Goal: Task Accomplishment & Management: Complete application form

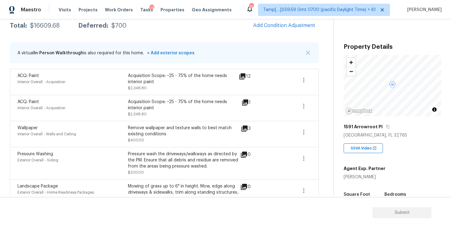
scroll to position [134, 0]
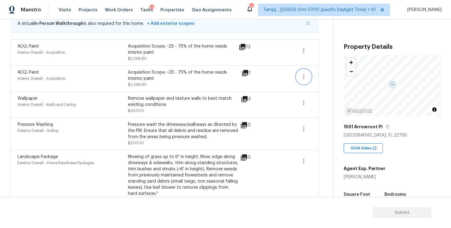
click at [301, 75] on icon "button" at bounding box center [303, 76] width 7 height 7
click at [323, 73] on div "Edit" at bounding box center [338, 76] width 48 height 6
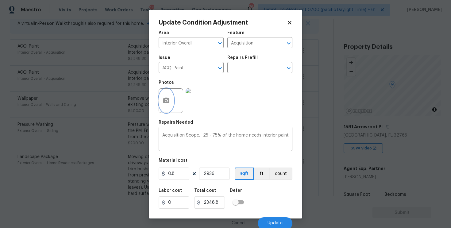
click at [166, 94] on button "button" at bounding box center [166, 101] width 15 height 24
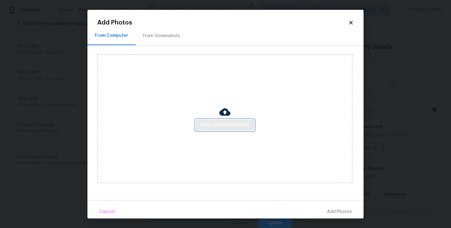
click at [218, 121] on button "Click to Upload Photos" at bounding box center [224, 124] width 59 height 11
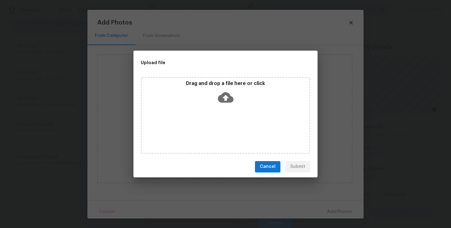
click at [219, 99] on icon at bounding box center [226, 97] width 16 height 10
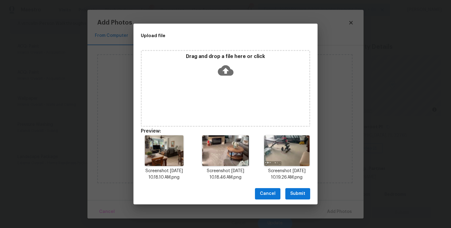
scroll to position [5, 0]
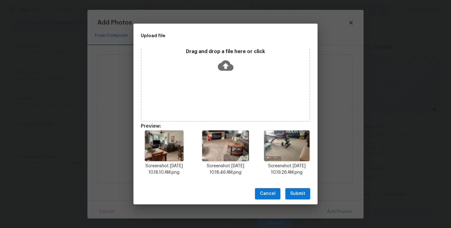
click at [299, 194] on span "Submit" at bounding box center [297, 194] width 15 height 8
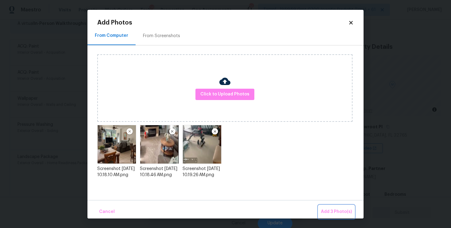
click at [329, 206] on button "Add 3 Photo(s)" at bounding box center [336, 211] width 36 height 13
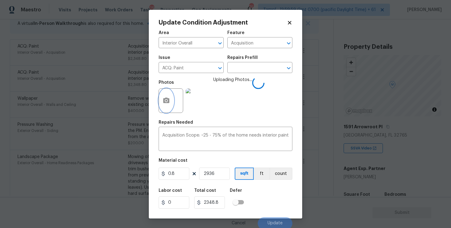
scroll to position [2, 0]
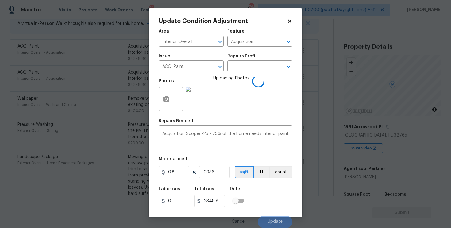
click at [258, 190] on div "Labor cost 0 Total cost 2348.8 Defer" at bounding box center [226, 197] width 134 height 28
click at [212, 66] on icon "Clear" at bounding box center [212, 67] width 4 height 4
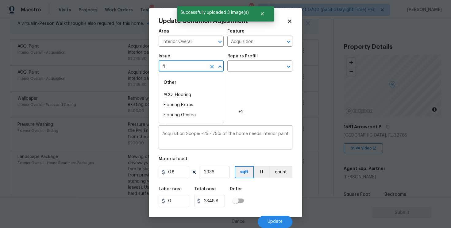
type input "flo"
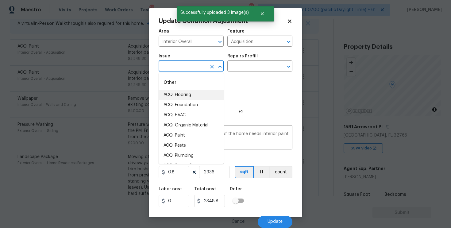
click at [213, 94] on li "ACQ: Flooring" at bounding box center [191, 95] width 65 height 10
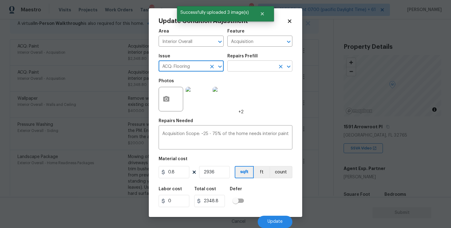
type input "ACQ: Flooring"
click at [232, 70] on input "text" at bounding box center [251, 67] width 48 height 10
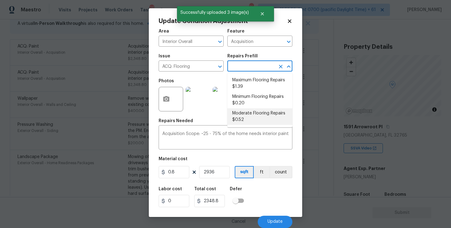
click at [243, 120] on li "Moderate Flooring Repairs $0.52" at bounding box center [259, 116] width 65 height 17
type textarea "Acquisition Scope: Moderate flooring repairs"
type input "0.52"
type input "1526.72"
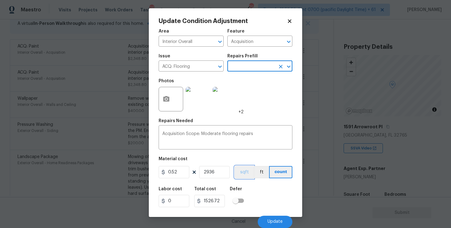
click at [240, 176] on button "sqft" at bounding box center [244, 172] width 19 height 12
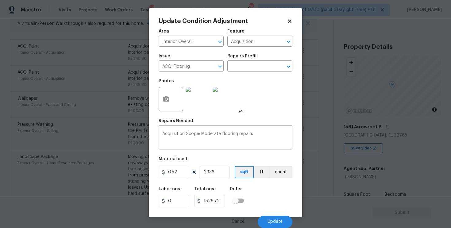
click at [248, 182] on div "Area Interior Overall ​ Feature Acquisition ​ Issue ACQ: Flooring ​ Repairs Pre…" at bounding box center [226, 126] width 134 height 202
click at [285, 217] on button "Update" at bounding box center [275, 222] width 35 height 12
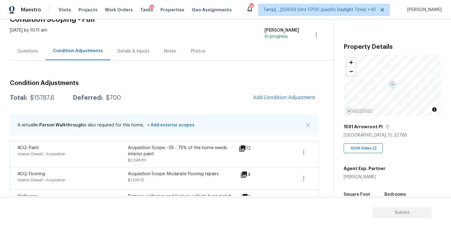
scroll to position [30, 0]
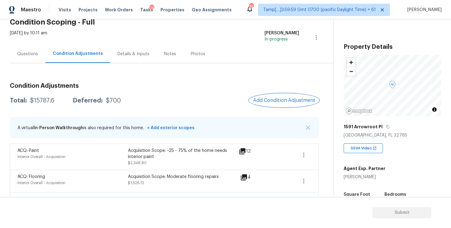
click at [285, 100] on span "Add Condition Adjustment" at bounding box center [284, 100] width 62 height 6
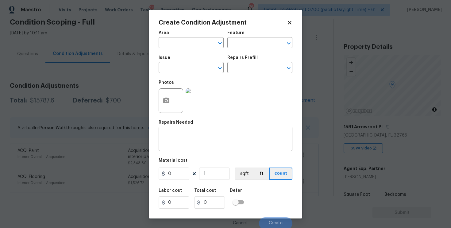
click at [190, 48] on span "Area ​" at bounding box center [191, 39] width 65 height 25
click at [185, 43] on input "text" at bounding box center [183, 44] width 48 height 10
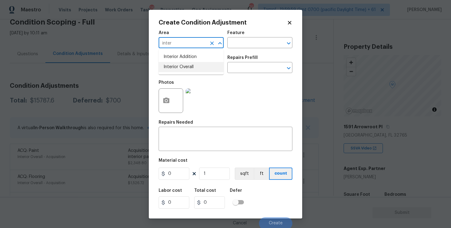
click at [185, 63] on li "Interior Overall" at bounding box center [191, 67] width 65 height 10
type input "Interior Overall"
click at [185, 63] on input "text" at bounding box center [183, 68] width 48 height 10
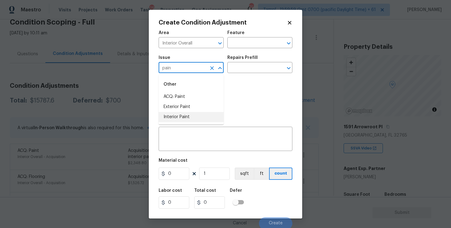
click at [183, 112] on li "Interior Paint" at bounding box center [191, 117] width 65 height 10
type input "Interior Paint"
click at [235, 75] on div "Issue Interior Paint ​ Repairs Prefill ​" at bounding box center [226, 64] width 134 height 25
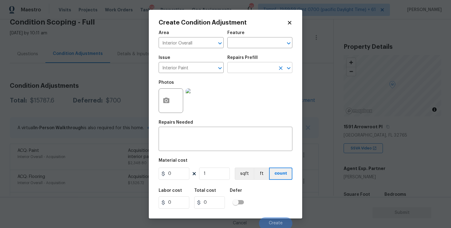
click at [241, 68] on input "text" at bounding box center [251, 68] width 48 height 10
type input "primer"
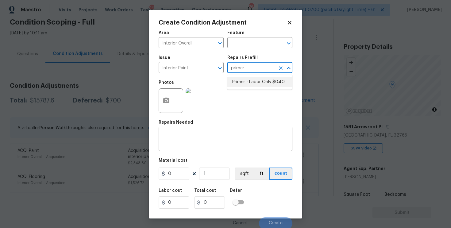
click at [249, 82] on li "Primer - Labor Only $0.40" at bounding box center [259, 82] width 65 height 10
type input "Overall Paint"
type textarea "Interior primer - PRIMER PROVIDED BY OPENDOOR - All nails, screws, drywall anch…"
type input "0.4"
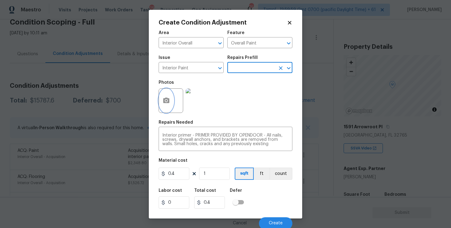
click at [166, 98] on icon "button" at bounding box center [166, 100] width 6 height 6
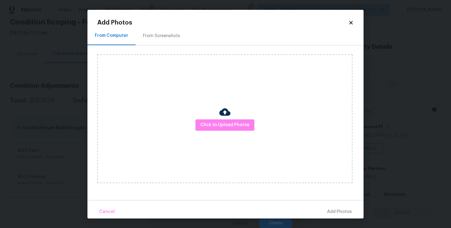
click at [215, 137] on div "Click to Upload Photos" at bounding box center [224, 118] width 255 height 129
click at [216, 129] on button "Click to Upload Photos" at bounding box center [224, 124] width 59 height 11
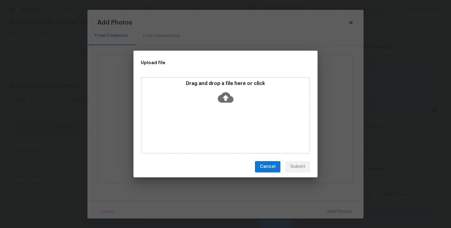
click at [224, 99] on icon at bounding box center [226, 97] width 16 height 10
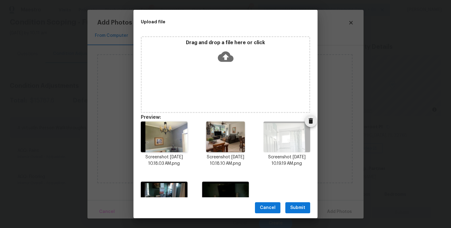
scroll to position [37, 0]
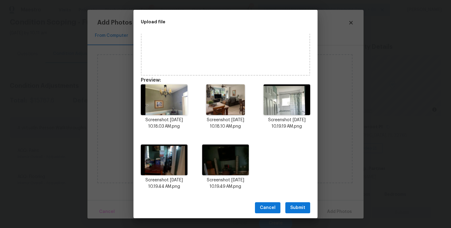
click at [298, 203] on button "Submit" at bounding box center [297, 207] width 25 height 11
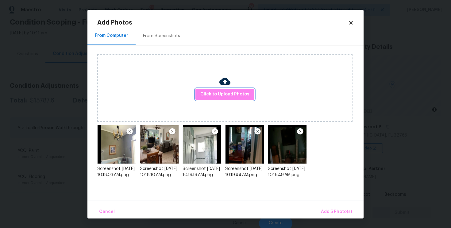
scroll to position [0, 0]
click at [343, 208] on span "Add 5 Photo(s)" at bounding box center [336, 212] width 31 height 8
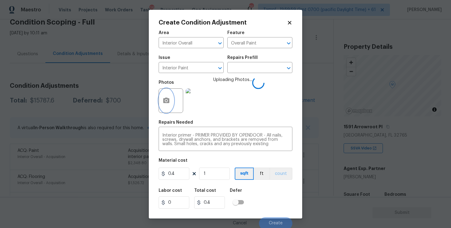
scroll to position [2, 0]
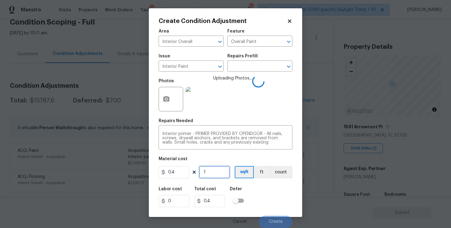
click at [227, 168] on input "1" at bounding box center [214, 172] width 31 height 12
type input "0"
paste input "2936"
type input "2936"
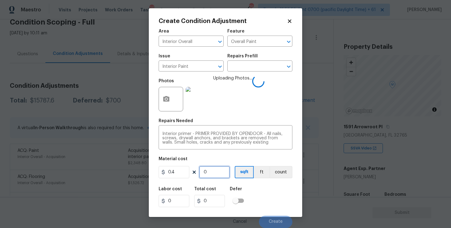
type input "1174.4"
click at [247, 179] on div "Area Interior Overall ​ Feature Overall Paint ​ Issue Interior Paint ​ Repairs …" at bounding box center [226, 126] width 134 height 202
click at [214, 173] on input "2936" at bounding box center [214, 172] width 31 height 12
type input "0"
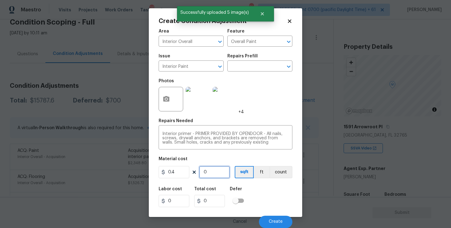
type input "0"
click at [174, 175] on input "0.4" at bounding box center [174, 172] width 31 height 12
type input "1000"
click at [212, 177] on input "0" at bounding box center [214, 172] width 31 height 12
type input "1"
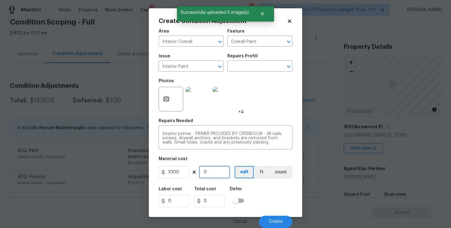
type input "1000"
type input "1"
click at [256, 195] on div "Labor cost 0 Total cost 1000 Defer" at bounding box center [226, 197] width 134 height 28
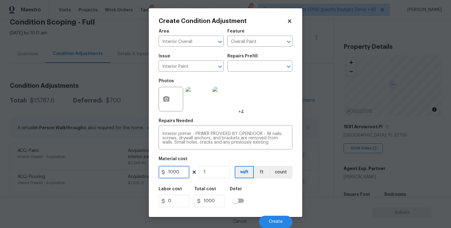
click at [184, 167] on input "1000" at bounding box center [174, 172] width 31 height 12
type input "500"
click at [269, 185] on div "Labor cost 0 Total cost 1000 Defer" at bounding box center [226, 197] width 134 height 28
type input "500"
click at [274, 215] on div "Cancel Create" at bounding box center [226, 219] width 134 height 17
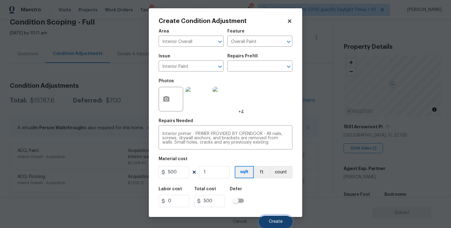
click at [274, 216] on button "Create" at bounding box center [275, 222] width 33 height 12
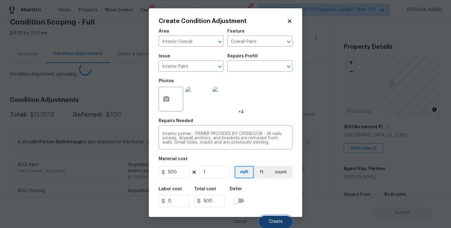
click at [274, 216] on button "Create" at bounding box center [275, 222] width 33 height 12
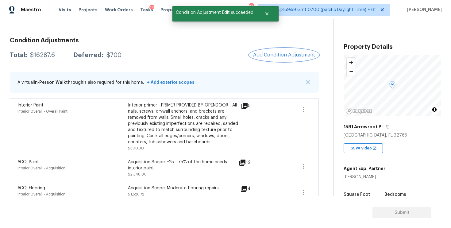
scroll to position [0, 0]
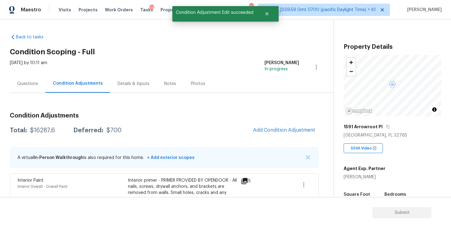
click at [29, 82] on div "Questions" at bounding box center [27, 84] width 21 height 6
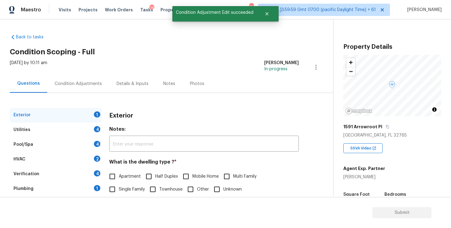
scroll to position [39, 0]
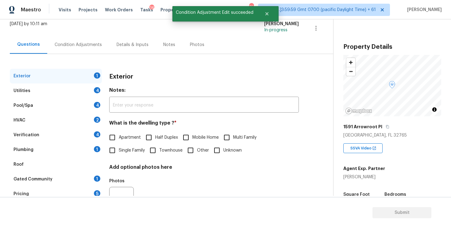
click at [121, 153] on span "Single Family" at bounding box center [132, 150] width 26 height 6
click at [119, 153] on input "Single Family" at bounding box center [112, 150] width 13 height 13
checkbox input "true"
click at [78, 97] on div "Utilities 4" at bounding box center [56, 90] width 92 height 15
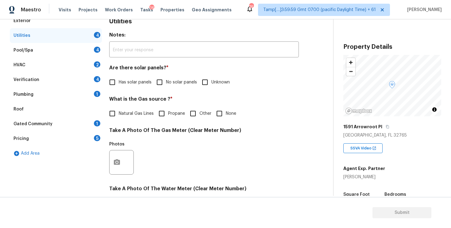
scroll to position [101, 0]
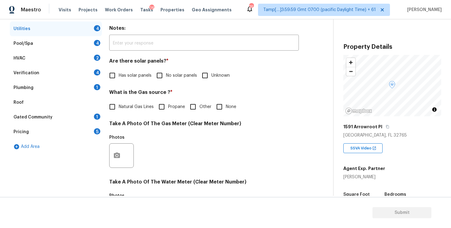
click at [156, 84] on div "Utilities Notes: ​ Are there solar panels? * Has solar panels No solar panels U…" at bounding box center [203, 167] width 189 height 320
click at [158, 78] on input "No solar panels" at bounding box center [159, 75] width 13 height 13
checkbox input "true"
click at [216, 107] on input "None" at bounding box center [219, 107] width 13 height 13
checkbox input "true"
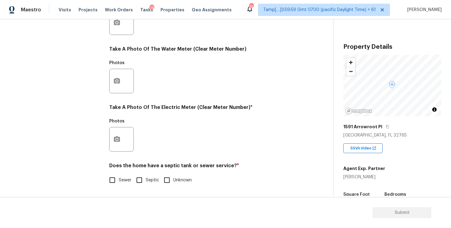
scroll to position [234, 0]
click at [116, 140] on icon "button" at bounding box center [117, 139] width 6 height 6
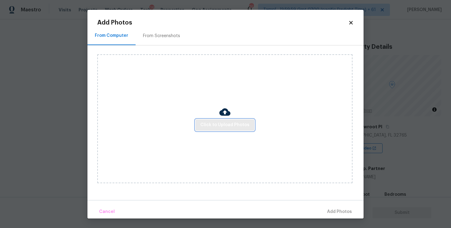
click at [215, 119] on button "Click to Upload Photos" at bounding box center [224, 124] width 59 height 11
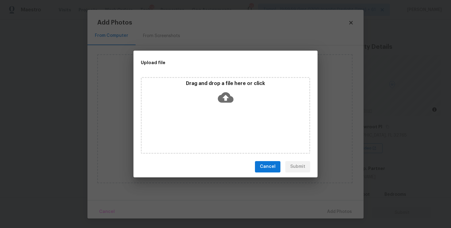
click at [221, 101] on icon at bounding box center [226, 97] width 16 height 10
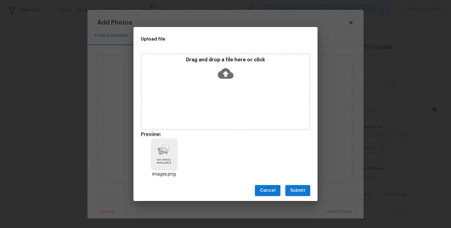
click at [307, 184] on div "Cancel Submit" at bounding box center [225, 190] width 184 height 21
click at [298, 188] on span "Submit" at bounding box center [297, 191] width 15 height 8
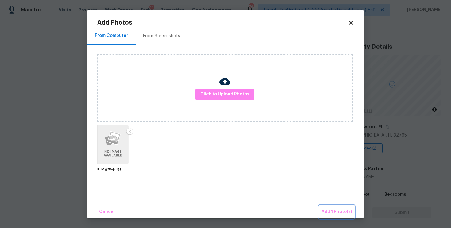
click at [339, 208] on span "Add 1 Photo(s)" at bounding box center [336, 212] width 30 height 8
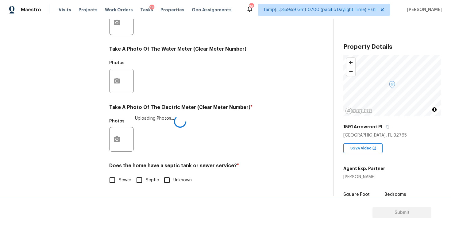
click at [120, 177] on span "Sewer" at bounding box center [125, 180] width 13 height 6
click at [119, 177] on input "Sewer" at bounding box center [112, 180] width 13 height 13
checkbox input "true"
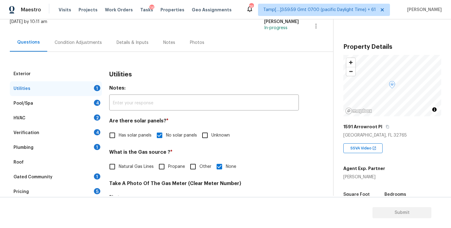
scroll to position [37, 0]
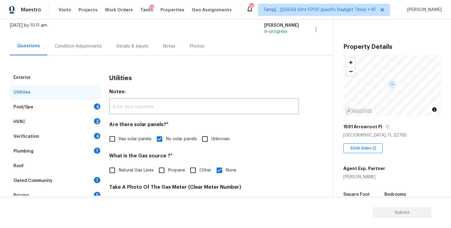
click at [86, 106] on div "Pool/Spa 4" at bounding box center [56, 107] width 92 height 15
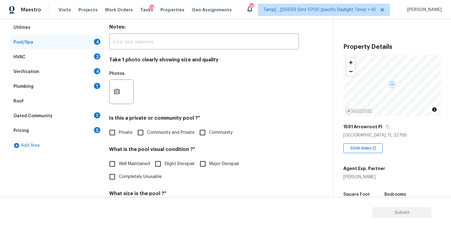
scroll to position [109, 0]
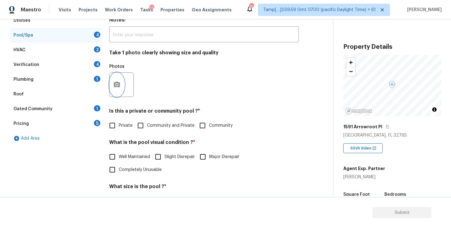
click at [117, 83] on icon "button" at bounding box center [116, 84] width 7 height 7
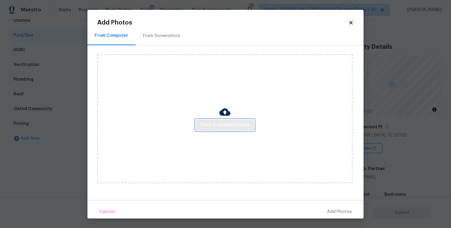
click at [203, 121] on span "Click to Upload Photos" at bounding box center [224, 125] width 49 height 8
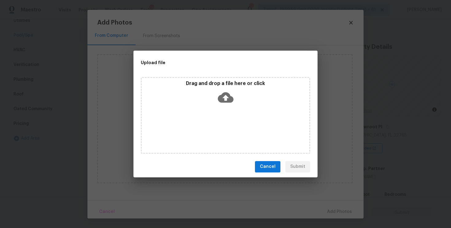
click at [224, 95] on icon at bounding box center [226, 98] width 16 height 16
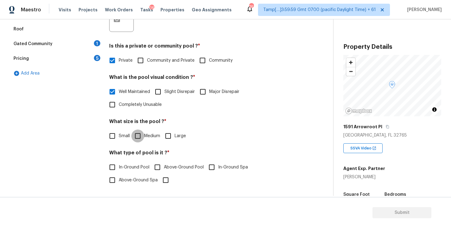
click at [137, 136] on input "Medium" at bounding box center [137, 135] width 13 height 13
checkbox input "true"
click at [122, 165] on span "In-Ground Pool" at bounding box center [134, 168] width 31 height 6
click at [119, 165] on input "In-Ground Pool" at bounding box center [112, 167] width 13 height 13
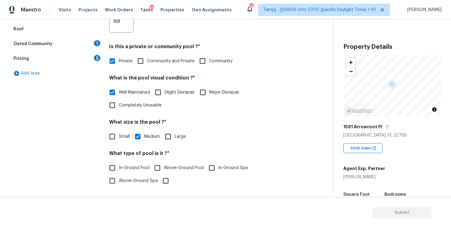
checkbox input "true"
click at [210, 170] on input "In-Ground Spa" at bounding box center [211, 167] width 13 height 13
checkbox input "true"
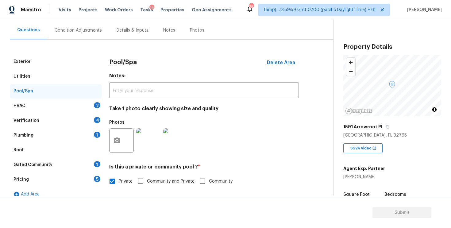
click at [96, 102] on div "2" at bounding box center [97, 105] width 6 height 6
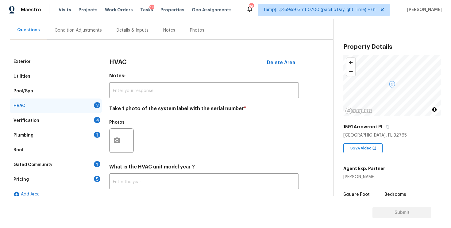
scroll to position [88, 0]
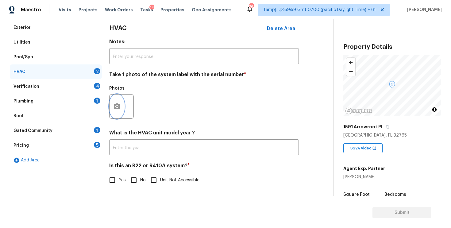
click at [115, 105] on icon "button" at bounding box center [117, 106] width 6 height 6
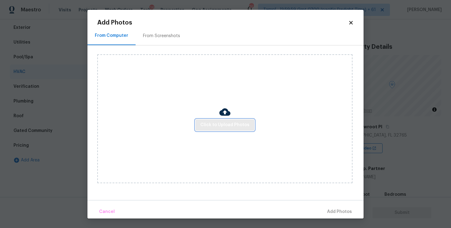
click at [199, 127] on button "Click to Upload Photos" at bounding box center [224, 124] width 59 height 11
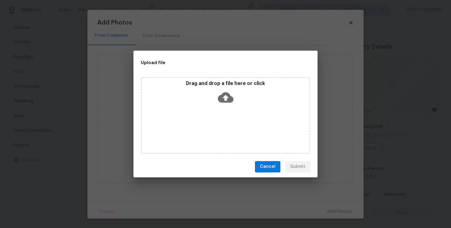
click at [212, 103] on div "Drag and drop a file here or click" at bounding box center [225, 93] width 167 height 26
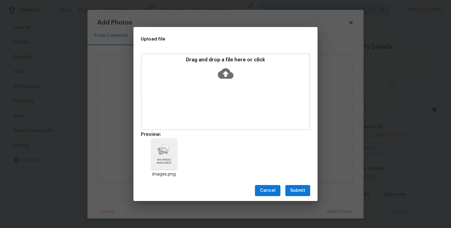
click at [303, 189] on span "Submit" at bounding box center [297, 191] width 15 height 8
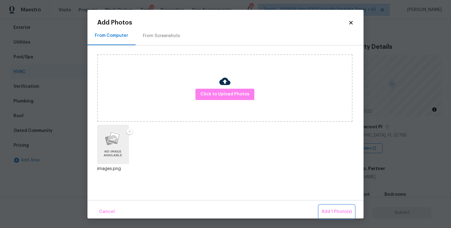
click at [332, 205] on button "Add 1 Photo(s)" at bounding box center [336, 211] width 35 height 13
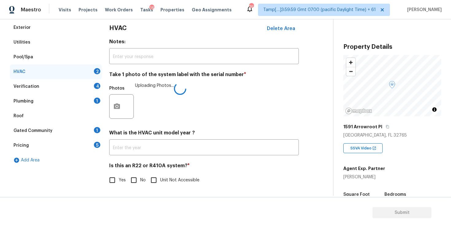
click at [135, 178] on input "No" at bounding box center [133, 180] width 13 height 13
checkbox input "true"
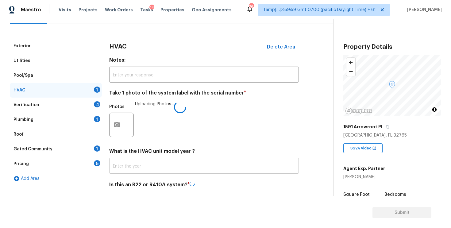
scroll to position [67, 0]
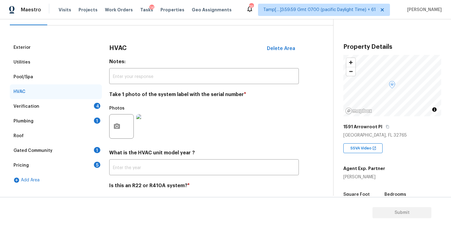
click at [93, 101] on div "Verification 4" at bounding box center [56, 106] width 92 height 15
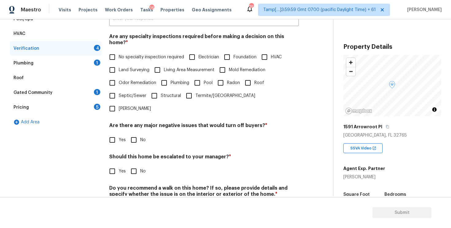
click at [111, 51] on input "No specialty inspection required" at bounding box center [112, 57] width 13 height 13
checkbox input "true"
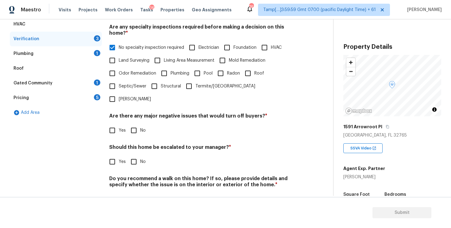
click at [128, 124] on input "No" at bounding box center [133, 130] width 13 height 13
checkbox input "true"
click at [135, 156] on input "No" at bounding box center [133, 162] width 13 height 13
checkbox input "true"
click at [137, 193] on input "No" at bounding box center [133, 199] width 13 height 13
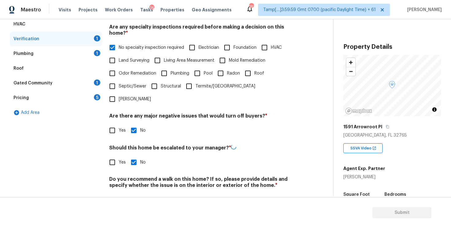
checkbox input "true"
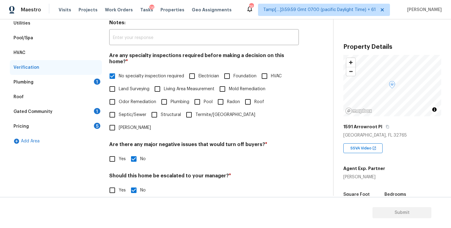
scroll to position [104, 0]
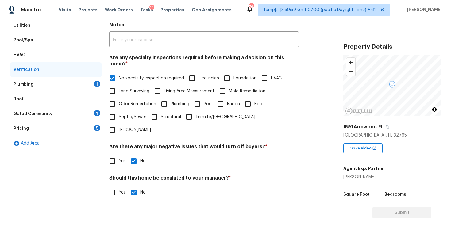
click at [76, 80] on div "Plumbing 1" at bounding box center [56, 84] width 92 height 15
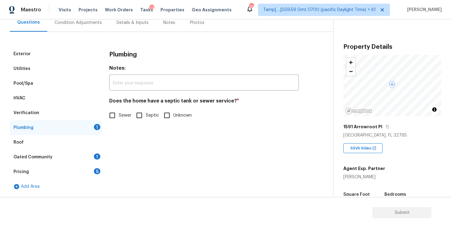
scroll to position [61, 0]
click at [113, 118] on input "Sewer" at bounding box center [112, 115] width 13 height 13
checkbox input "true"
click at [90, 155] on div "Gated Community 1" at bounding box center [56, 157] width 92 height 15
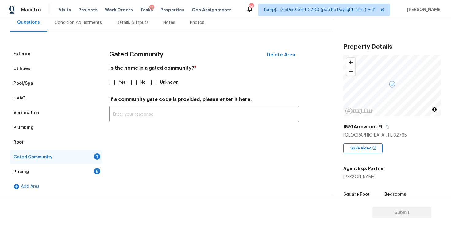
click at [130, 85] on input "No" at bounding box center [133, 82] width 13 height 13
checkbox input "true"
click at [93, 169] on div "Pricing 5" at bounding box center [56, 171] width 92 height 15
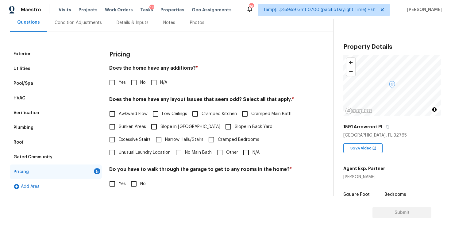
click at [131, 78] on input "No" at bounding box center [133, 82] width 13 height 13
checkbox input "true"
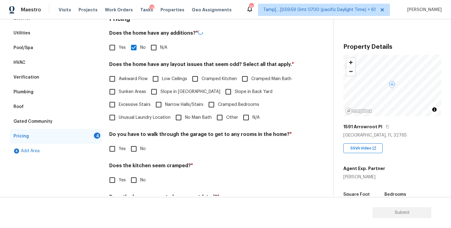
scroll to position [101, 0]
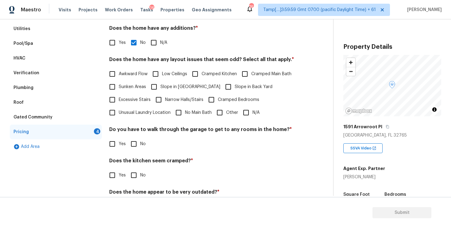
click at [212, 95] on input "Cramped Bedrooms" at bounding box center [211, 99] width 13 height 13
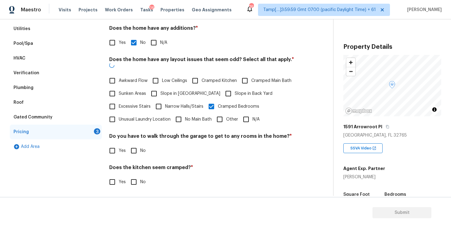
click at [212, 100] on input "Cramped Bedrooms" at bounding box center [211, 106] width 13 height 13
checkbox input "false"
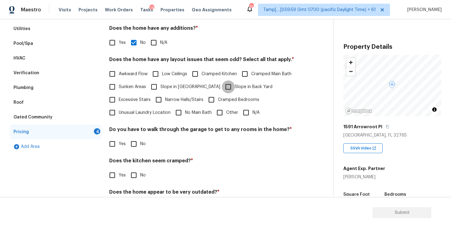
click at [222, 85] on input "Slope in Back Yard" at bounding box center [228, 86] width 13 height 13
checkbox input "true"
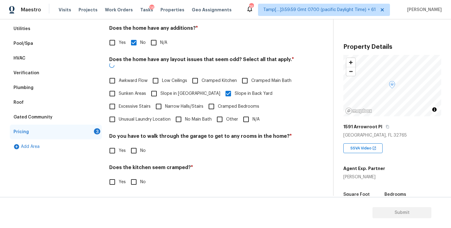
click at [192, 90] on span "Slope in Front Yard" at bounding box center [190, 93] width 60 height 6
click at [160, 87] on input "Slope in Front Yard" at bounding box center [153, 93] width 13 height 13
checkbox input "true"
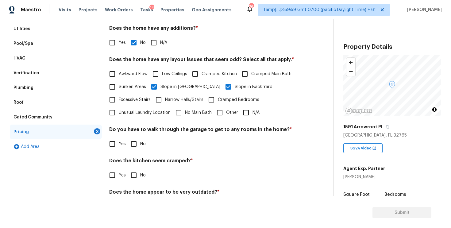
scroll to position [127, 0]
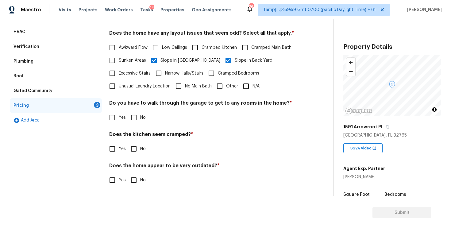
click at [140, 120] on input "No" at bounding box center [133, 117] width 13 height 13
checkbox input "true"
click at [139, 157] on div "Pricing Does the home have any additions? * Yes No N/A Does the home have any l…" at bounding box center [203, 87] width 189 height 214
click at [137, 151] on input "No" at bounding box center [133, 149] width 13 height 13
checkbox input "true"
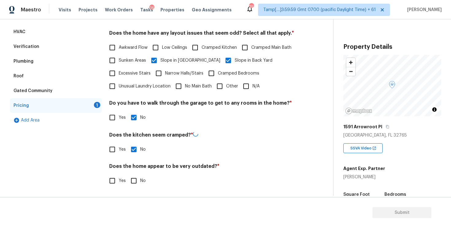
click at [136, 170] on h4 "Does the home appear to be very outdated? *" at bounding box center [203, 167] width 189 height 9
click at [137, 180] on input "No" at bounding box center [133, 180] width 13 height 13
checkbox input "true"
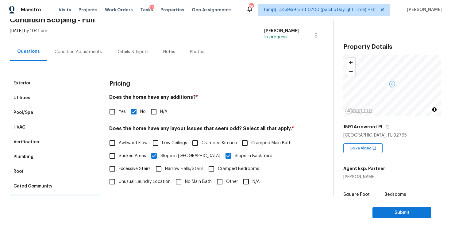
scroll to position [0, 0]
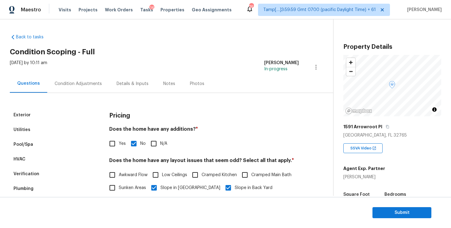
click at [97, 90] on div "Condition Adjustments" at bounding box center [78, 84] width 62 height 18
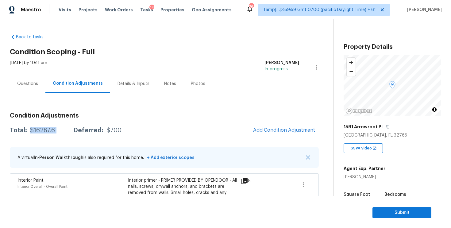
drag, startPoint x: 30, startPoint y: 126, endPoint x: 66, endPoint y: 125, distance: 35.6
click at [66, 125] on div "Total: $16287.6 Deferred: $700 Add Condition Adjustment" at bounding box center [164, 130] width 309 height 13
copy div "$16287.6"
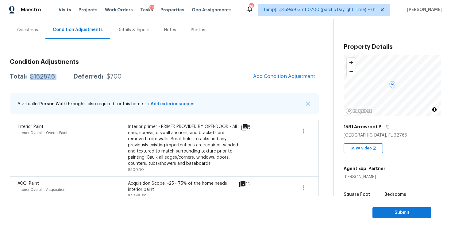
scroll to position [63, 0]
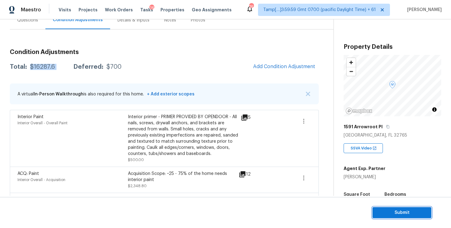
click at [403, 214] on span "Submit" at bounding box center [401, 213] width 49 height 8
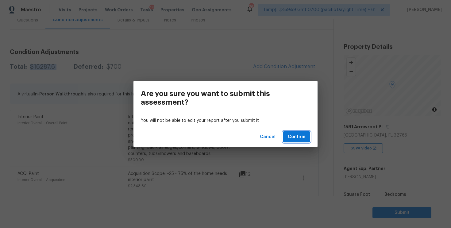
click at [296, 135] on span "Confirm" at bounding box center [296, 137] width 17 height 8
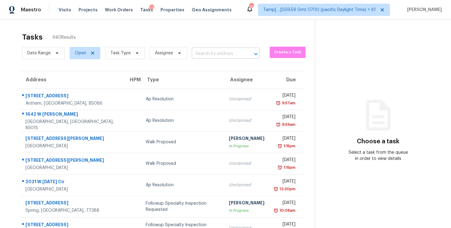
click at [211, 56] on input "text" at bounding box center [217, 54] width 51 height 10
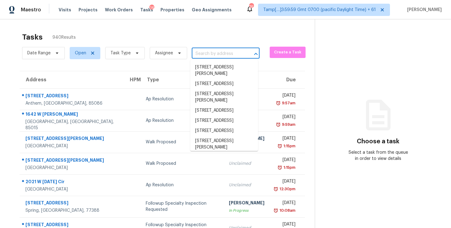
paste input "446 Cypress St, Altamonte Springs, FL 32714"
type input "446 Cypress St, Altamonte Springs, FL 32714"
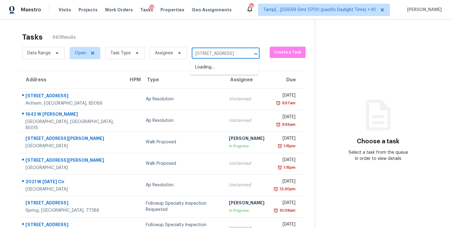
scroll to position [0, 43]
click at [222, 66] on li "446 Cypress St, Altamonte Springs, FL 32714" at bounding box center [224, 67] width 68 height 10
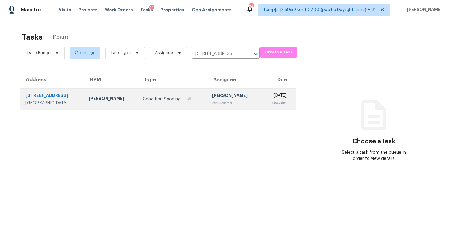
click at [228, 97] on div "[PERSON_NAME]" at bounding box center [234, 96] width 44 height 8
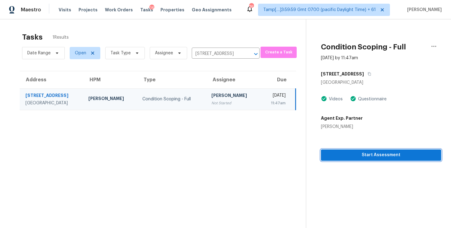
click at [361, 151] on span "Start Assessment" at bounding box center [381, 155] width 110 height 8
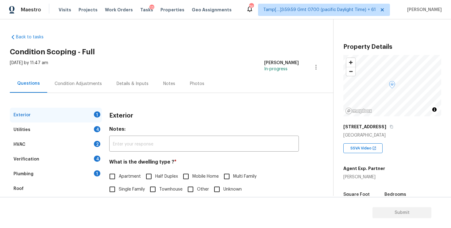
scroll to position [67, 0]
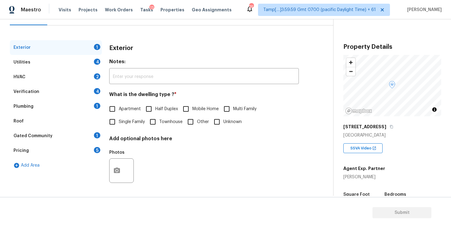
click at [111, 115] on input "Single Family" at bounding box center [112, 121] width 13 height 13
checkbox input "true"
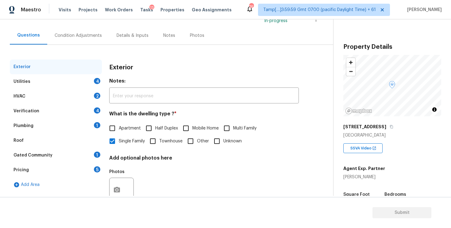
scroll to position [47, 0]
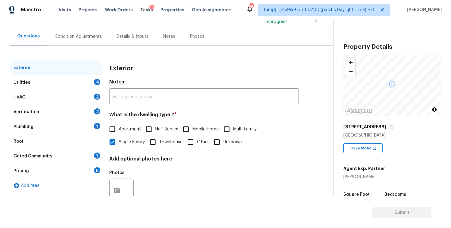
click at [87, 41] on div "Condition Adjustments" at bounding box center [78, 36] width 62 height 18
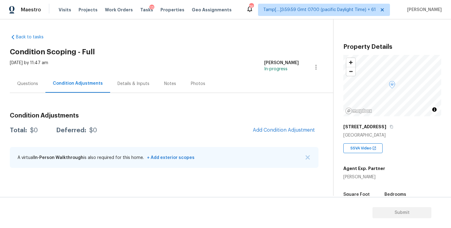
click at [25, 92] on div "Questions" at bounding box center [28, 84] width 36 height 18
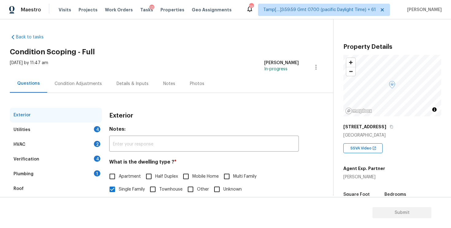
scroll to position [67, 0]
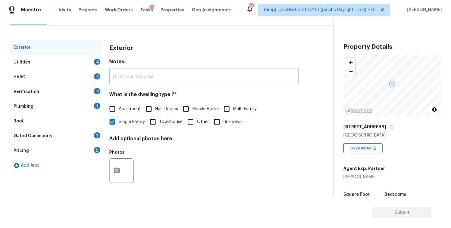
click at [52, 90] on div "Verification 4" at bounding box center [56, 91] width 92 height 15
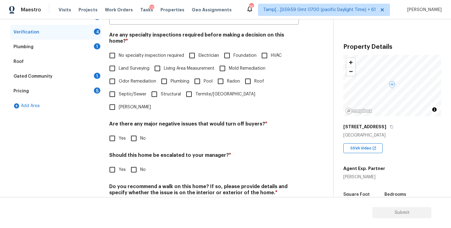
scroll to position [135, 0]
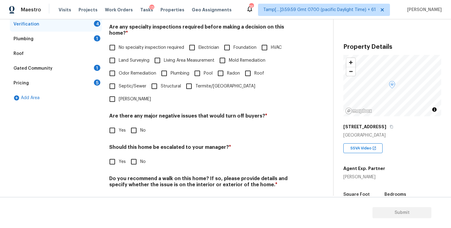
click at [110, 155] on input "Yes" at bounding box center [112, 161] width 13 height 13
checkbox input "true"
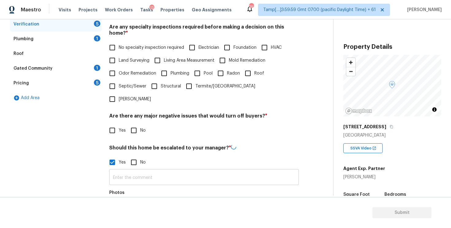
click at [132, 170] on input "text" at bounding box center [203, 177] width 189 height 14
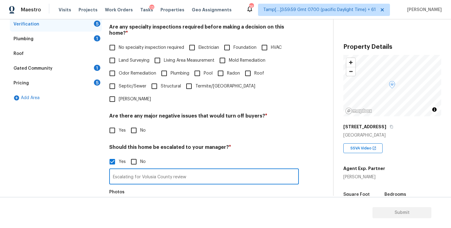
type input "Escalating for Volusia County review"
click at [142, 189] on div "Photos" at bounding box center [203, 206] width 189 height 40
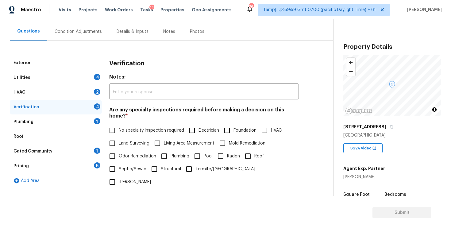
scroll to position [0, 0]
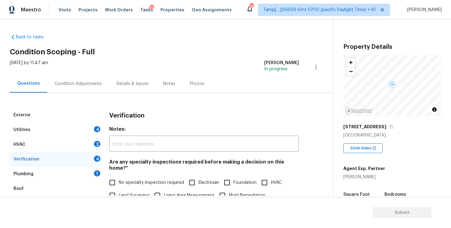
click at [90, 89] on div "Condition Adjustments" at bounding box center [78, 84] width 62 height 18
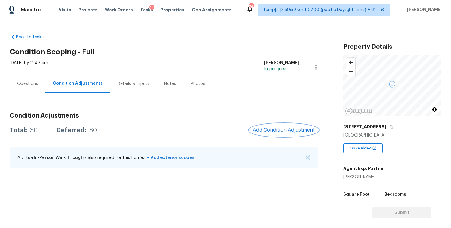
click at [276, 132] on span "Add Condition Adjustment" at bounding box center [284, 130] width 62 height 6
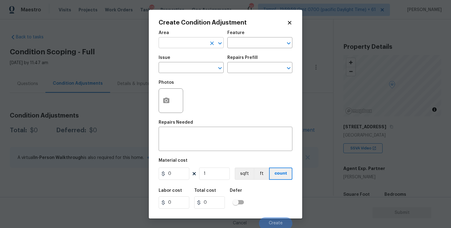
click at [170, 42] on input "text" at bounding box center [183, 44] width 48 height 10
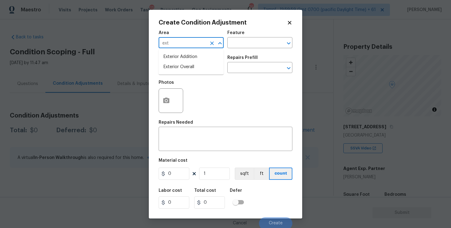
type input "exte"
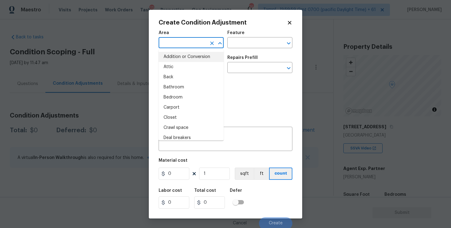
click at [176, 42] on input "text" at bounding box center [183, 44] width 48 height 10
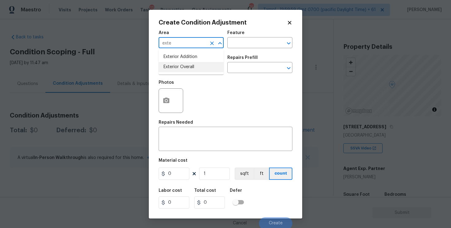
click at [177, 63] on li "Exterior Overall" at bounding box center [191, 67] width 65 height 10
type input "Exterior Overall"
click at [177, 63] on input "text" at bounding box center [183, 68] width 48 height 10
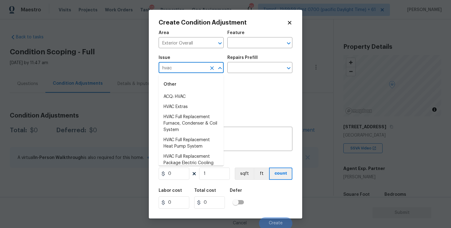
click at [185, 93] on li "ACQ: HVAC" at bounding box center [191, 97] width 65 height 10
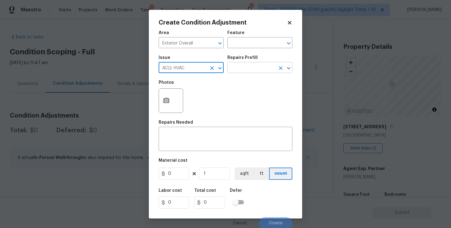
type input "ACQ: HVAC"
click at [236, 70] on input "text" at bounding box center [251, 68] width 48 height 10
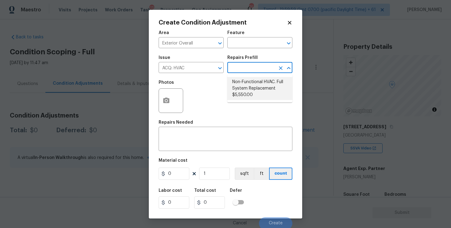
click at [243, 90] on li "Non-Functional HVAC. Full System Replacement $5,550.00" at bounding box center [259, 88] width 65 height 23
type input "Acquisition"
type textarea "Acquisition Scope: Full System Replacement"
type input "5550"
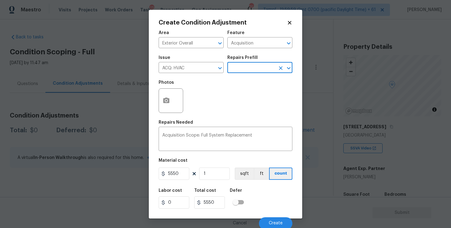
scroll to position [2, 0]
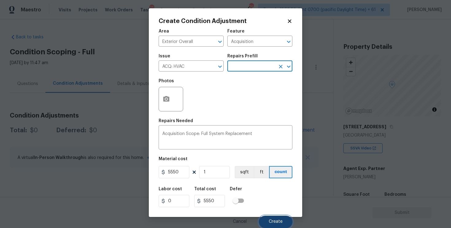
click at [267, 221] on button "Create" at bounding box center [275, 222] width 33 height 12
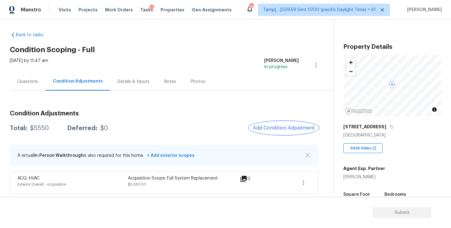
scroll to position [2, 0]
click at [199, 110] on div "Condition Adjustments Total: $5550 Deferred: $0 Add Condition Adjustment A virt…" at bounding box center [164, 149] width 308 height 88
click at [43, 83] on div "Questions" at bounding box center [28, 81] width 36 height 18
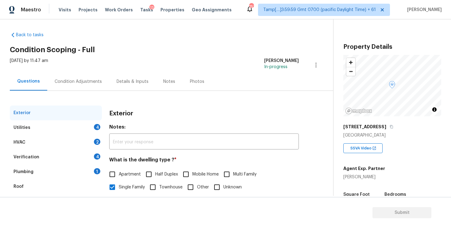
scroll to position [67, 0]
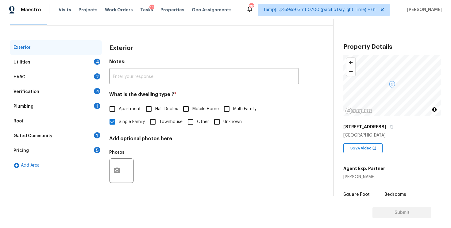
click at [158, 120] on input "Townhouse" at bounding box center [152, 121] width 13 height 13
checkbox input "true"
checkbox input "false"
click at [72, 92] on div "Verification 4" at bounding box center [56, 91] width 92 height 15
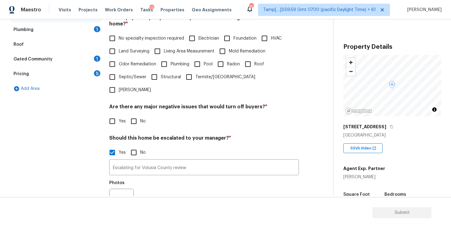
scroll to position [155, 0]
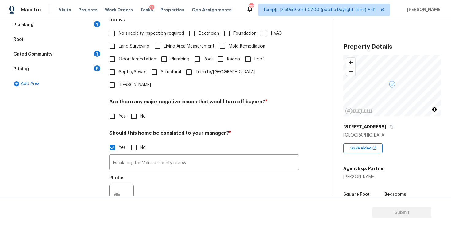
click at [87, 68] on div "Pricing 5" at bounding box center [56, 69] width 92 height 15
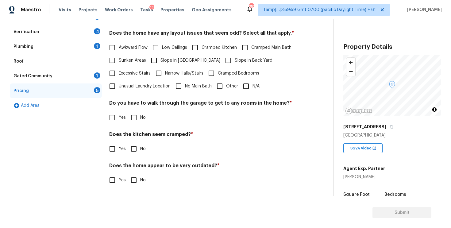
scroll to position [127, 0]
click at [219, 84] on input "Other" at bounding box center [219, 86] width 13 height 13
checkbox input "true"
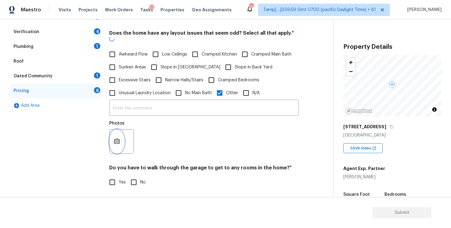
click at [120, 138] on icon "button" at bounding box center [116, 141] width 7 height 7
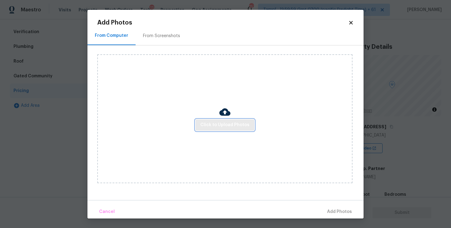
click at [210, 124] on span "Click to Upload Photos" at bounding box center [224, 125] width 49 height 8
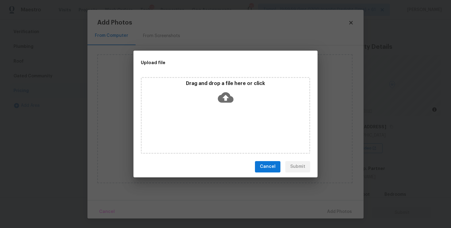
click at [224, 90] on icon at bounding box center [226, 98] width 16 height 16
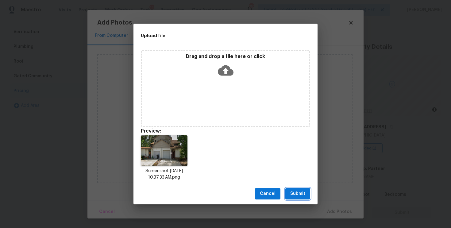
click at [302, 197] on span "Submit" at bounding box center [297, 194] width 15 height 8
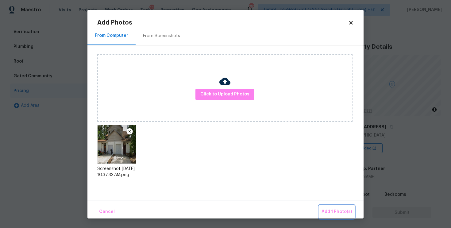
click at [333, 212] on span "Add 1 Photo(s)" at bounding box center [336, 212] width 30 height 8
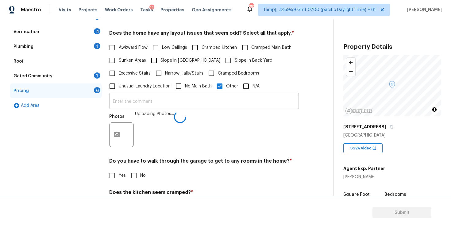
click at [197, 105] on input "text" at bounding box center [203, 101] width 189 height 14
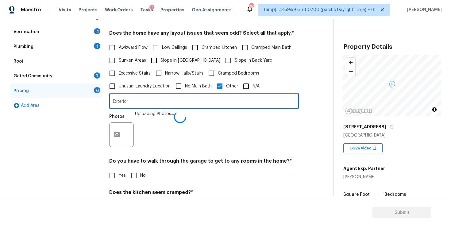
type input "Exterior"
type input "Dwelling type discrepancy. This is a townhouse."
click at [119, 139] on button "button" at bounding box center [116, 135] width 15 height 24
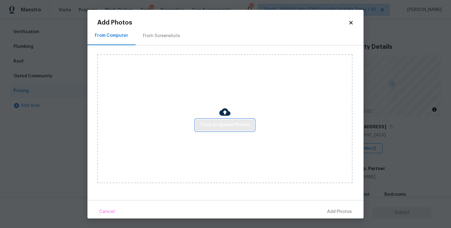
click at [216, 128] on span "Click to Upload Photos" at bounding box center [224, 125] width 49 height 8
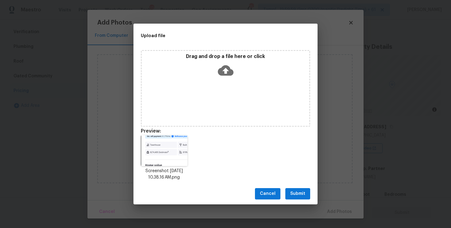
click at [297, 192] on span "Submit" at bounding box center [297, 194] width 15 height 8
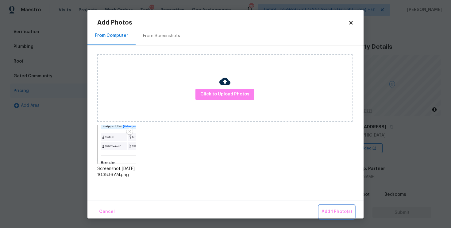
click at [333, 207] on button "Add 1 Photo(s)" at bounding box center [336, 211] width 35 height 13
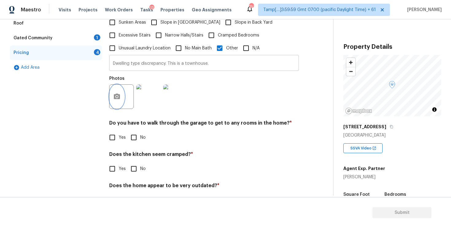
scroll to position [0, 0]
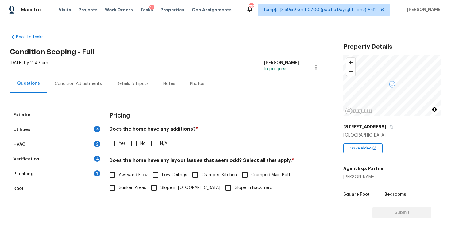
click at [87, 82] on div "Condition Adjustments" at bounding box center [78, 84] width 47 height 6
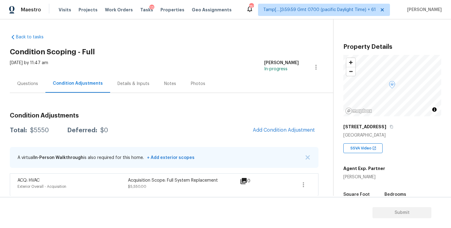
click at [15, 78] on div "Questions" at bounding box center [28, 84] width 36 height 18
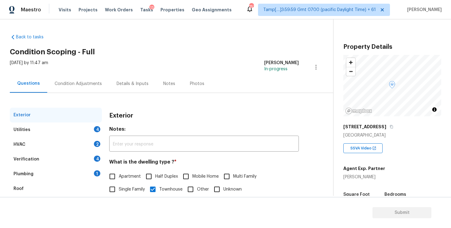
click at [60, 80] on div "Condition Adjustments" at bounding box center [78, 84] width 62 height 18
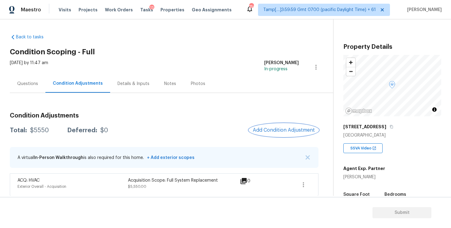
click at [269, 130] on span "Add Condition Adjustment" at bounding box center [284, 130] width 62 height 6
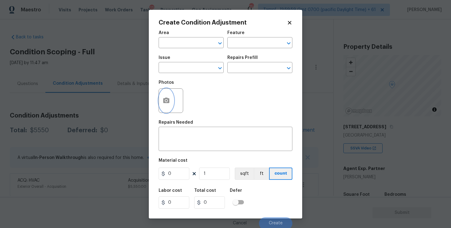
click at [166, 97] on icon "button" at bounding box center [166, 100] width 6 height 6
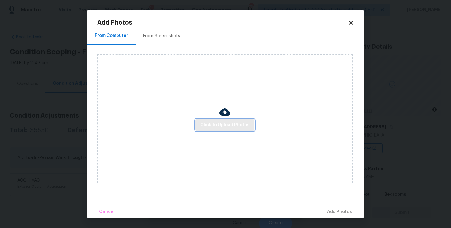
click at [245, 120] on button "Click to Upload Photos" at bounding box center [224, 124] width 59 height 11
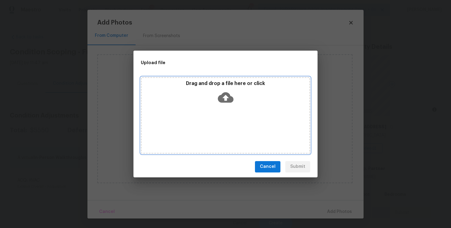
click at [220, 88] on div "Drag and drop a file here or click" at bounding box center [225, 93] width 167 height 26
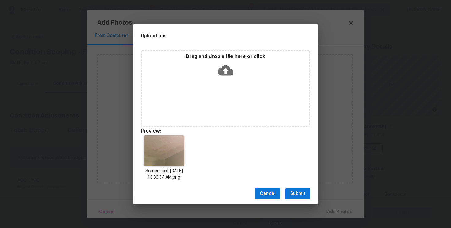
click at [300, 188] on div "Cancel Submit" at bounding box center [225, 193] width 184 height 21
click at [300, 194] on span "Submit" at bounding box center [297, 194] width 15 height 8
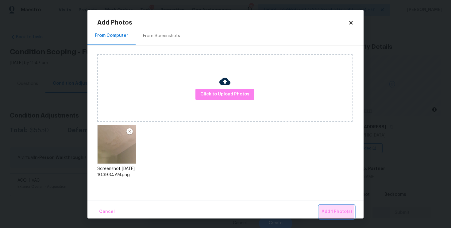
click at [335, 210] on span "Add 1 Photo(s)" at bounding box center [336, 212] width 30 height 8
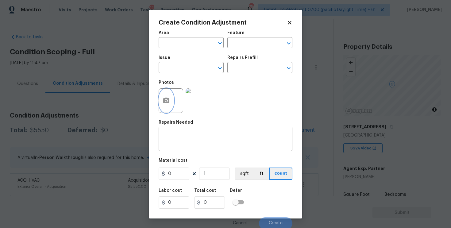
scroll to position [2, 0]
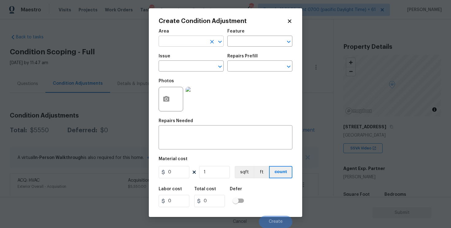
click at [185, 44] on input "text" at bounding box center [183, 42] width 48 height 10
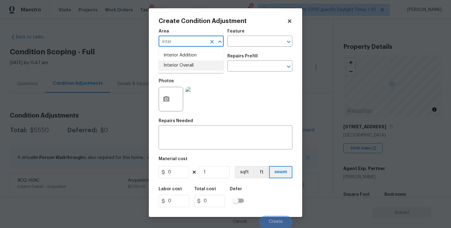
click at [174, 63] on li "Interior Overall" at bounding box center [191, 65] width 65 height 10
type input "Interior Overall"
click at [174, 63] on input "text" at bounding box center [183, 67] width 48 height 10
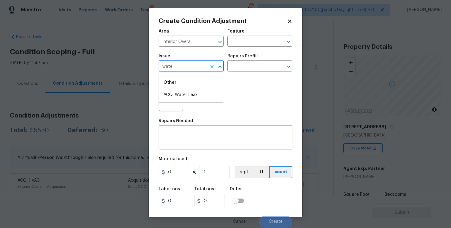
click at [177, 88] on div "Other" at bounding box center [191, 82] width 65 height 15
click at [177, 94] on li "ACQ: Water Leak" at bounding box center [191, 95] width 65 height 10
type input "ACQ: Water Leak"
click at [249, 62] on input "text" at bounding box center [251, 67] width 48 height 10
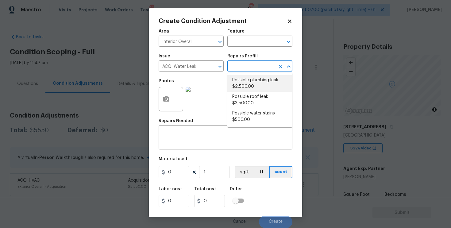
click at [245, 83] on li "Possible plumbing leak $2,500.00" at bounding box center [259, 83] width 65 height 17
type input "Acquisition"
type textarea "Acquisition Scope: Possible plumbing leak"
type input "2500"
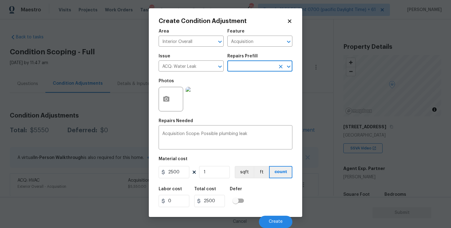
click at [279, 214] on div "Cancel Create" at bounding box center [226, 219] width 134 height 17
click at [278, 224] on button "Create" at bounding box center [275, 222] width 33 height 12
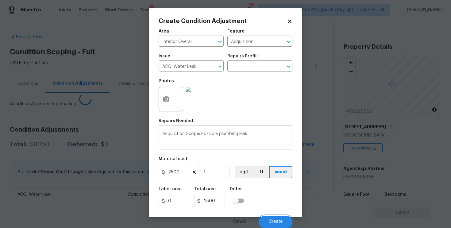
scroll to position [0, 0]
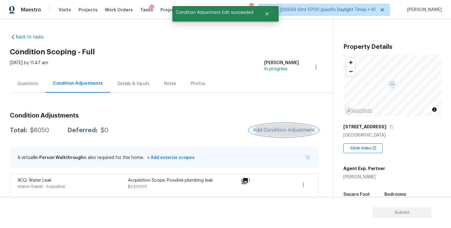
click at [261, 125] on button "Add Condition Adjustment" at bounding box center [283, 130] width 69 height 13
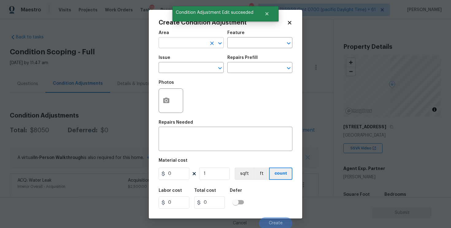
click at [180, 40] on input "text" at bounding box center [183, 44] width 48 height 10
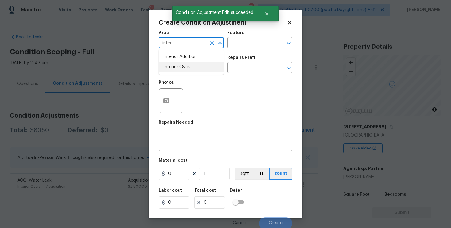
click at [178, 68] on li "Interior Overall" at bounding box center [191, 67] width 65 height 10
type input "Interior Overall"
click at [178, 68] on input "text" at bounding box center [183, 68] width 48 height 10
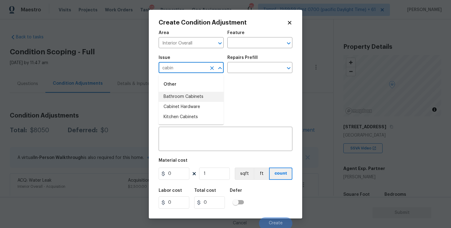
click at [185, 93] on li "Bathroom Cabinets" at bounding box center [191, 97] width 65 height 10
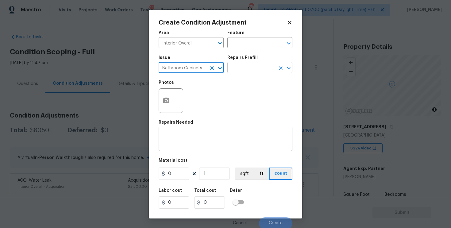
type input "Bathroom Cabinets"
click at [242, 71] on input "text" at bounding box center [251, 68] width 48 height 10
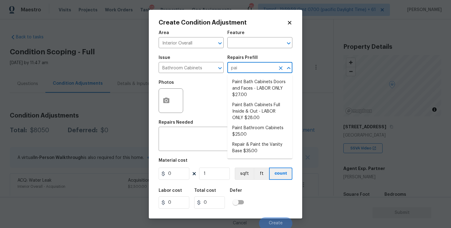
type input "pain"
click at [254, 144] on li "Repair & Paint the Vanity Base $35.00" at bounding box center [259, 148] width 65 height 17
type input "Cabinets"
type textarea "Repair and Paint the damaged vanity base to meet current standard. Remove and d…"
type input "35"
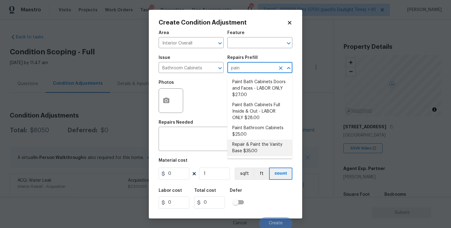
type input "35"
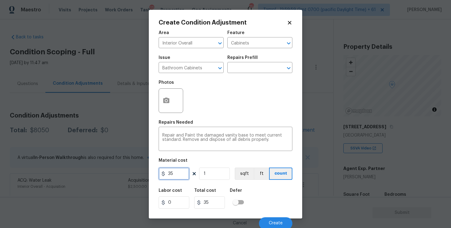
click at [183, 172] on input "35" at bounding box center [174, 173] width 31 height 12
type input "400"
click at [173, 104] on button "button" at bounding box center [166, 101] width 15 height 24
type input "400"
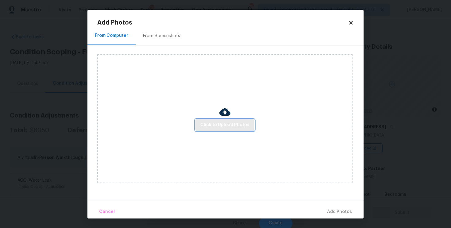
click at [229, 128] on span "Click to Upload Photos" at bounding box center [224, 125] width 49 height 8
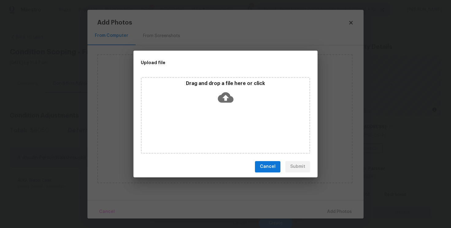
click at [221, 101] on icon at bounding box center [226, 97] width 16 height 10
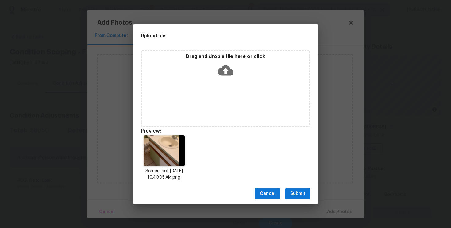
click at [305, 190] on span "Submit" at bounding box center [297, 194] width 15 height 8
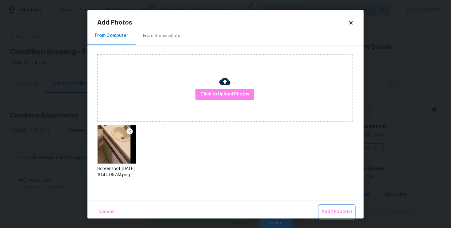
click at [338, 212] on span "Add 1 Photo(s)" at bounding box center [336, 212] width 30 height 8
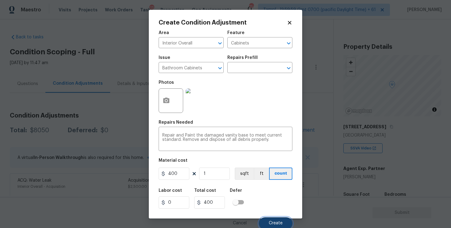
click at [274, 225] on span "Create" at bounding box center [276, 223] width 14 height 5
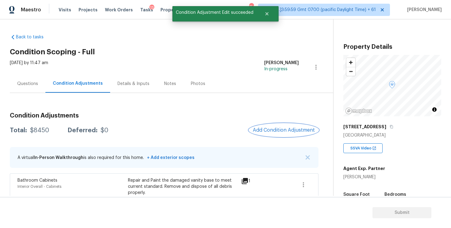
click at [275, 130] on span "Add Condition Adjustment" at bounding box center [284, 130] width 62 height 6
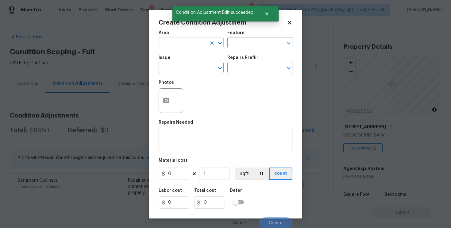
click at [176, 41] on input "text" at bounding box center [183, 44] width 48 height 10
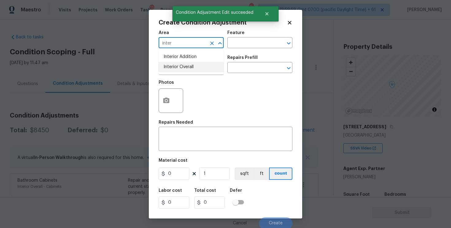
click at [180, 69] on li "Interior Overall" at bounding box center [191, 67] width 65 height 10
type input "Interior Overall"
click at [180, 69] on input "text" at bounding box center [183, 68] width 48 height 10
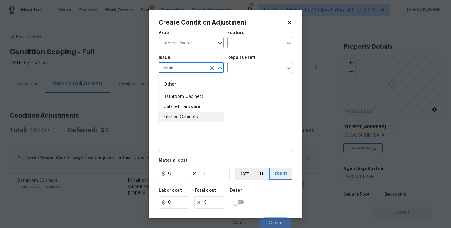
click at [180, 119] on li "Kitchen Cabinets" at bounding box center [191, 117] width 65 height 10
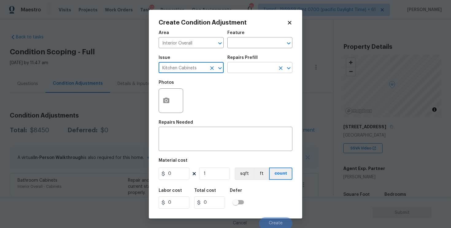
type input "Kitchen Cabinets"
click at [241, 66] on input "text" at bounding box center [251, 68] width 48 height 10
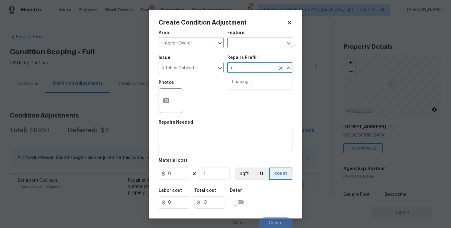
type input "re"
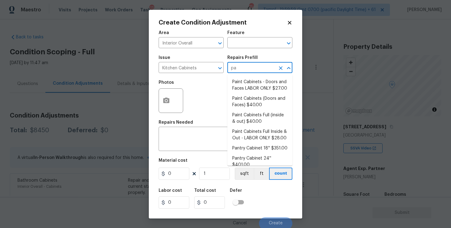
type input "p"
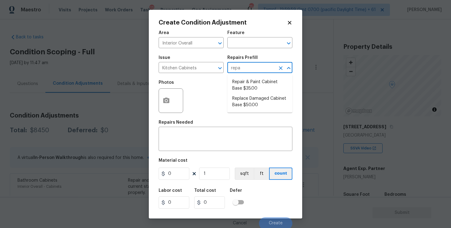
type input "repai"
click at [246, 79] on li "Repair & Paint Cabinet Base $35.00" at bounding box center [259, 85] width 65 height 17
type input "Cabinets"
type textarea "Prep/Paint the damaged cabinet base and repair to meet current standard. Remove…"
type input "35"
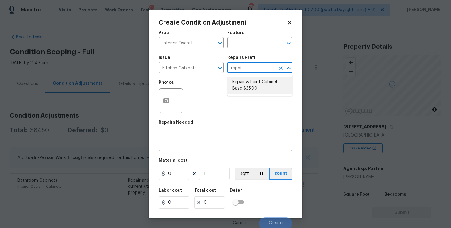
type input "35"
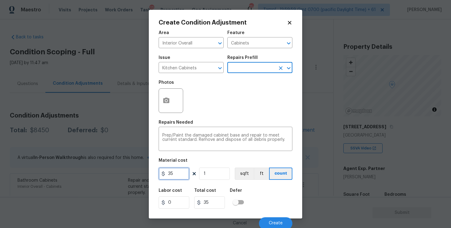
click at [181, 170] on input "35" at bounding box center [174, 173] width 31 height 12
type input "1200"
click at [200, 125] on div "Repairs Needed" at bounding box center [226, 124] width 134 height 8
click at [174, 95] on div at bounding box center [171, 100] width 25 height 25
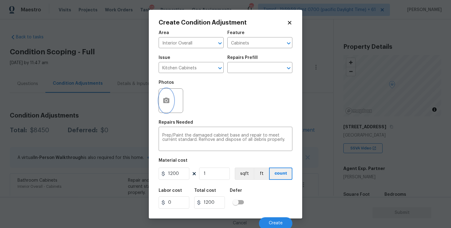
click at [162, 101] on button "button" at bounding box center [166, 101] width 15 height 24
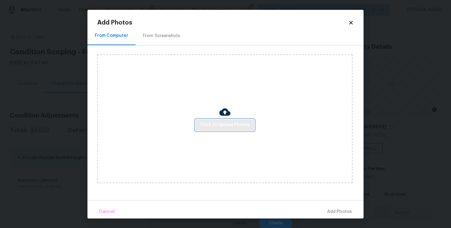
click at [244, 123] on span "Click to Upload Photos" at bounding box center [224, 125] width 49 height 8
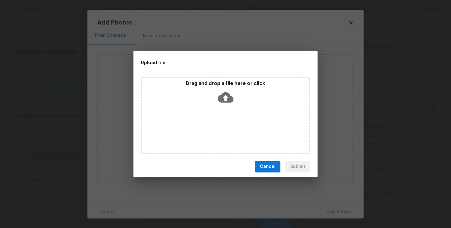
click at [226, 100] on icon at bounding box center [226, 98] width 16 height 16
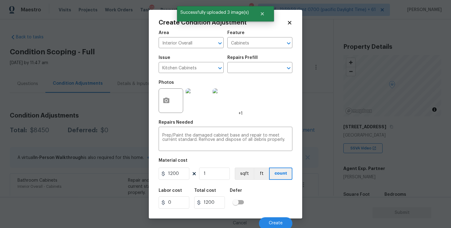
scroll to position [2, 0]
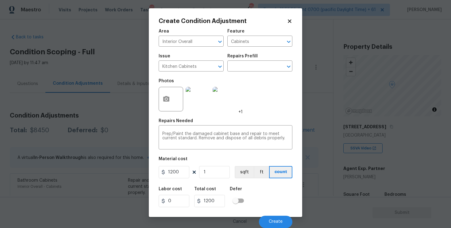
click at [259, 218] on div "Cancel Create" at bounding box center [226, 219] width 134 height 17
click at [270, 218] on button "Create" at bounding box center [275, 222] width 33 height 12
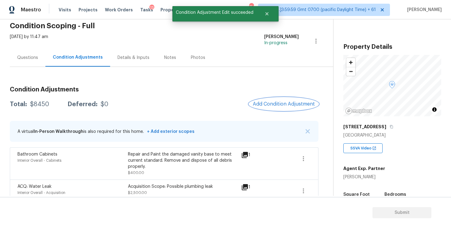
scroll to position [35, 0]
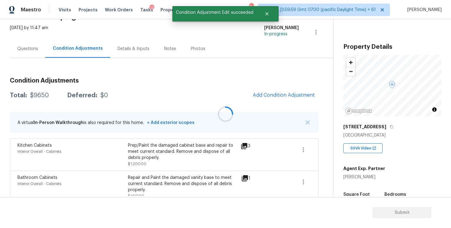
click at [280, 100] on div at bounding box center [225, 114] width 451 height 228
click at [270, 94] on span "Add Condition Adjustment" at bounding box center [284, 95] width 62 height 6
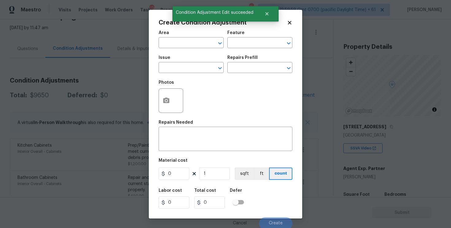
click at [174, 34] on div "Area" at bounding box center [191, 35] width 65 height 8
click at [174, 36] on div "Area" at bounding box center [191, 35] width 65 height 8
click at [175, 40] on input "text" at bounding box center [183, 44] width 48 height 10
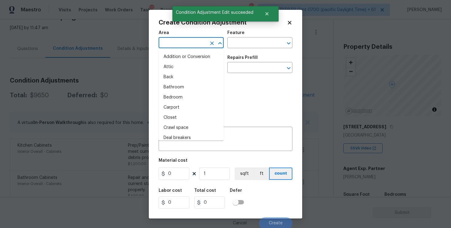
click at [175, 40] on input "text" at bounding box center [183, 44] width 48 height 10
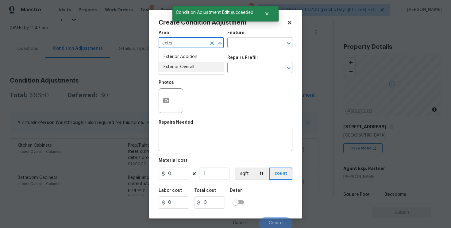
click at [175, 70] on li "Exterior Overall" at bounding box center [191, 67] width 65 height 10
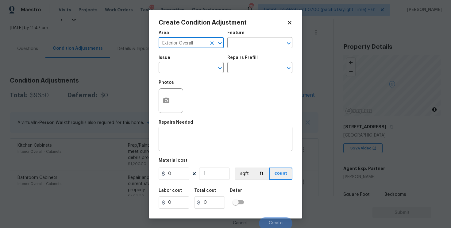
type input "Exterior Overall"
click at [175, 70] on input "text" at bounding box center [183, 68] width 48 height 10
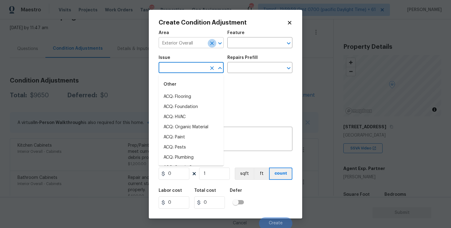
click at [210, 43] on icon "Clear" at bounding box center [212, 43] width 6 height 6
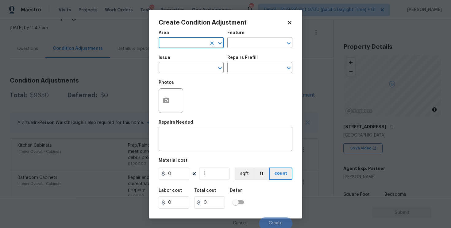
click at [188, 43] on input "text" at bounding box center [183, 44] width 48 height 10
click at [188, 66] on li "Interior Overall" at bounding box center [191, 67] width 65 height 10
type input "Interior Overall"
click at [188, 66] on input "text" at bounding box center [183, 68] width 48 height 10
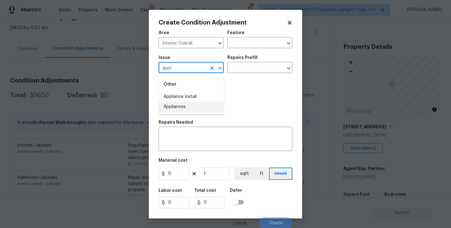
click at [189, 107] on li "Appliances" at bounding box center [191, 107] width 65 height 10
type input "Appliances"
click at [195, 145] on textarea at bounding box center [225, 139] width 126 height 13
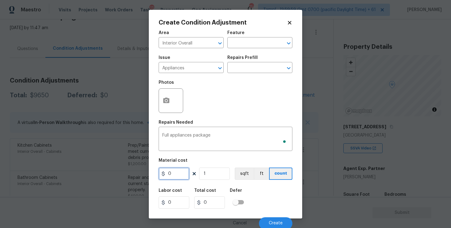
click at [176, 176] on input "0" at bounding box center [174, 173] width 31 height 12
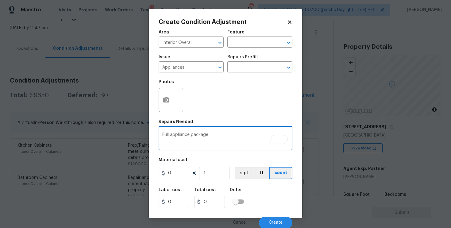
click at [221, 135] on textarea "Full appliance package" at bounding box center [225, 138] width 126 height 13
type textarea "Full appliance package ( Range, microwave, and dishwasher)"
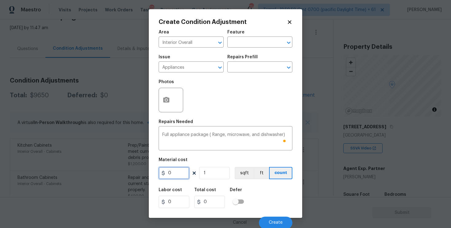
click at [174, 174] on input "0" at bounding box center [174, 173] width 31 height 12
type input "3000"
click at [255, 199] on div "Labor cost 0 Total cost 3000 Defer" at bounding box center [226, 198] width 134 height 28
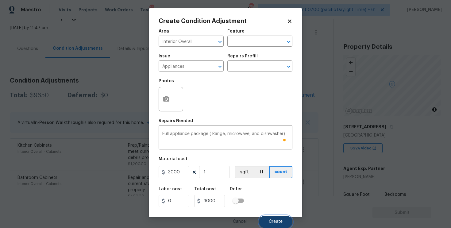
click at [276, 220] on span "Create" at bounding box center [276, 221] width 14 height 5
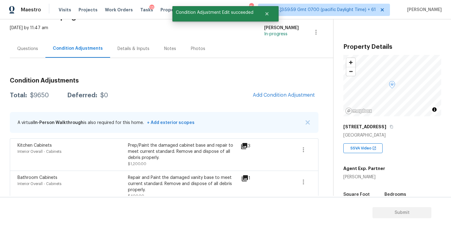
scroll to position [0, 0]
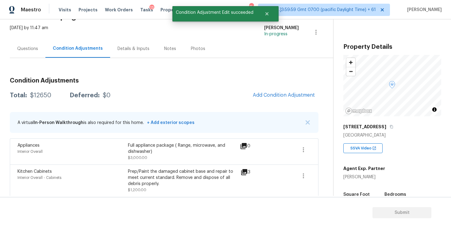
click at [265, 101] on span "Add Condition Adjustment" at bounding box center [283, 95] width 69 height 13
click at [263, 94] on span "Add Condition Adjustment" at bounding box center [284, 95] width 62 height 6
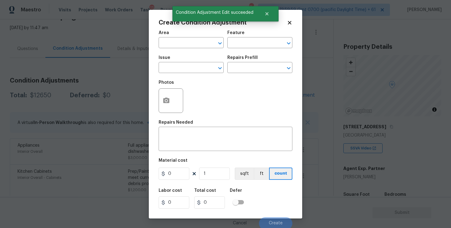
click at [192, 50] on span "Area ​" at bounding box center [191, 39] width 65 height 25
click at [191, 46] on input "text" at bounding box center [183, 44] width 48 height 10
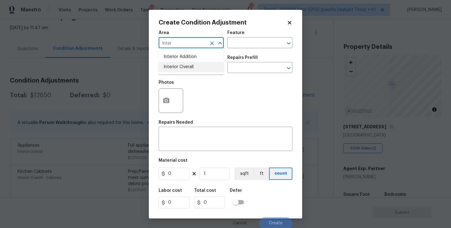
click at [195, 66] on li "Interior Overall" at bounding box center [191, 67] width 65 height 10
type input "Interior Overall"
click at [195, 66] on input "text" at bounding box center [183, 68] width 48 height 10
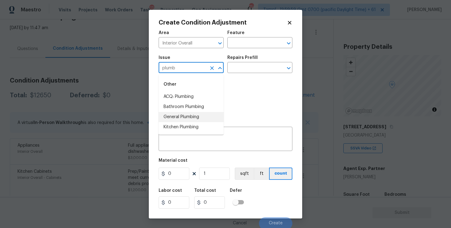
click at [193, 113] on li "General Plumbing" at bounding box center [191, 117] width 65 height 10
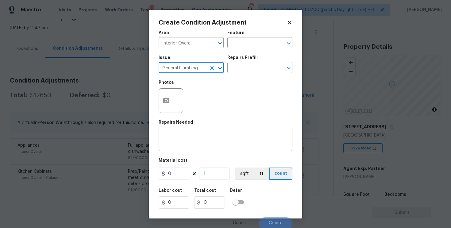
type input "General Plumbing"
click at [235, 74] on div "Issue General Plumbing ​ Repairs Prefill ​" at bounding box center [226, 64] width 134 height 25
click at [238, 69] on input "text" at bounding box center [251, 68] width 48 height 10
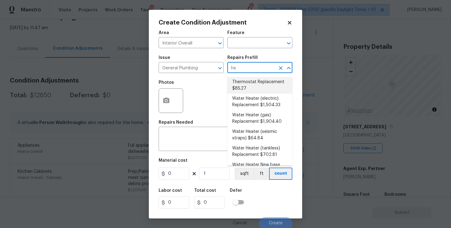
type input "h"
type input "hea"
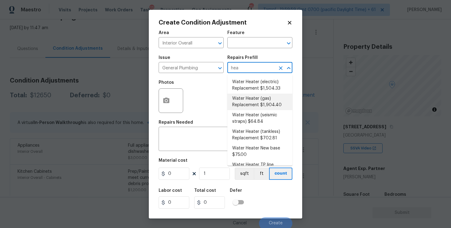
click at [257, 94] on li "Water Heater (gas) Replacement $1,904.40" at bounding box center [259, 102] width 65 height 17
type input "Plumbing"
type textarea "Remove the existing gas water heater and install a new 40 gallon gas water heat…"
type input "1904.4"
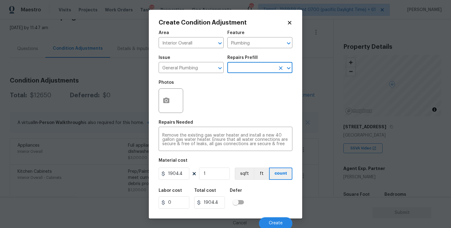
click at [247, 72] on input "text" at bounding box center [251, 68] width 48 height 10
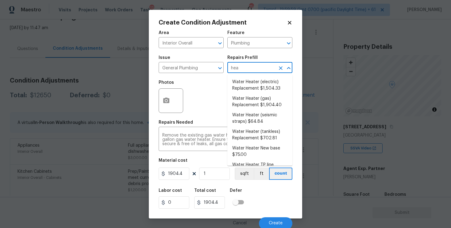
type input "heat"
click at [254, 81] on li "Water Heater (electric) Replacement $1,504.33" at bounding box center [259, 85] width 65 height 17
type textarea "Remove the existing electric water heater and install a new 40 gallon electric …"
type input "1504.33"
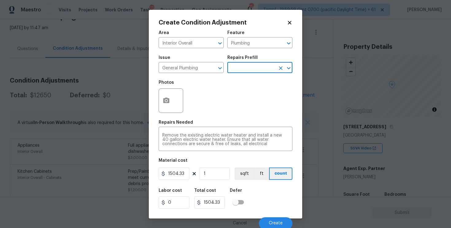
scroll to position [2, 0]
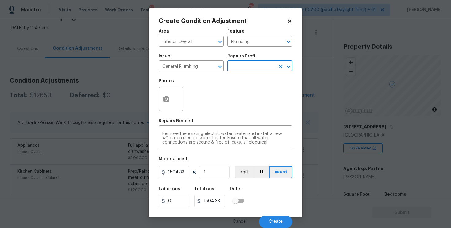
click at [274, 214] on div "Cancel Create" at bounding box center [226, 219] width 134 height 17
click at [278, 217] on button "Create" at bounding box center [275, 222] width 33 height 12
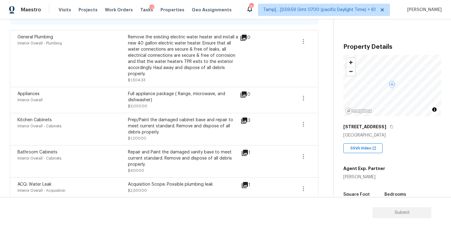
scroll to position [158, 0]
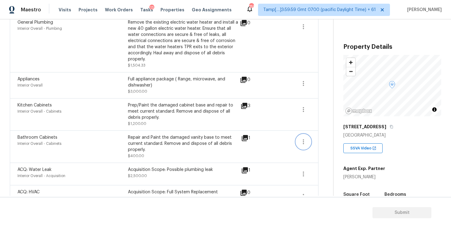
click at [299, 145] on button "button" at bounding box center [303, 141] width 15 height 15
click at [315, 138] on div "Edit" at bounding box center [338, 141] width 48 height 6
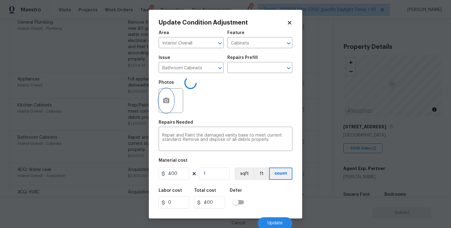
click at [163, 94] on button "button" at bounding box center [166, 101] width 15 height 24
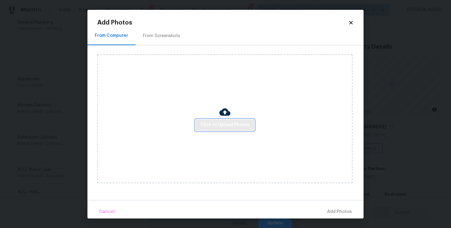
click at [231, 130] on button "Click to Upload Photos" at bounding box center [224, 124] width 59 height 11
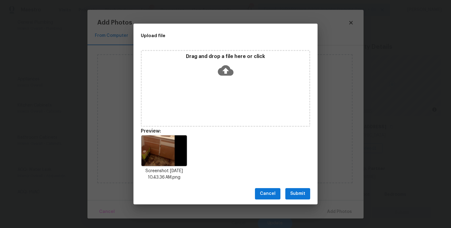
click at [301, 193] on span "Submit" at bounding box center [297, 194] width 15 height 8
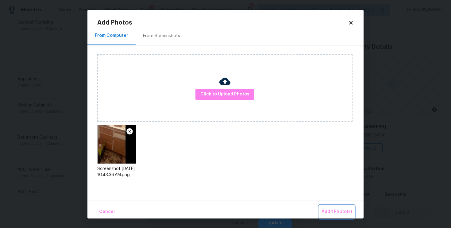
click at [335, 210] on span "Add 1 Photo(s)" at bounding box center [336, 212] width 30 height 8
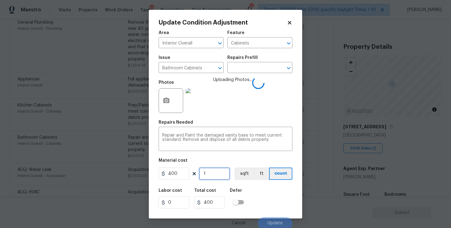
click at [213, 172] on input "1" at bounding box center [214, 173] width 31 height 12
type input "0"
type input "2"
type input "800"
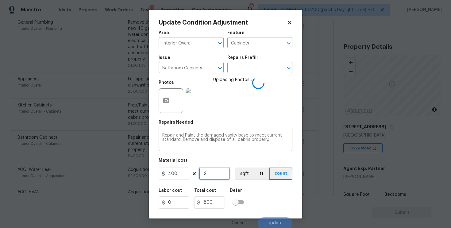
type input "2"
click at [254, 201] on div "Labor cost 0 Total cost 800 Defer" at bounding box center [226, 199] width 134 height 28
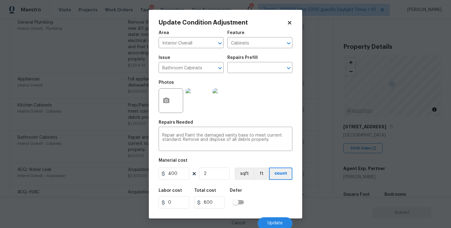
click at [273, 214] on div "Cancel Update" at bounding box center [226, 220] width 134 height 17
click at [274, 219] on button "Update" at bounding box center [275, 223] width 35 height 12
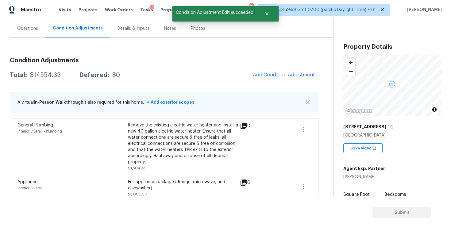
scroll to position [49, 0]
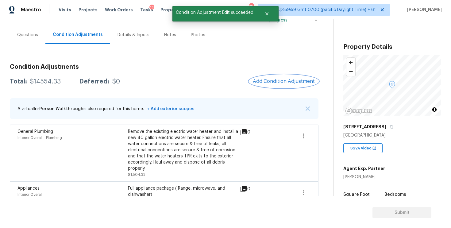
click at [270, 75] on button "Add Condition Adjustment" at bounding box center [283, 81] width 69 height 13
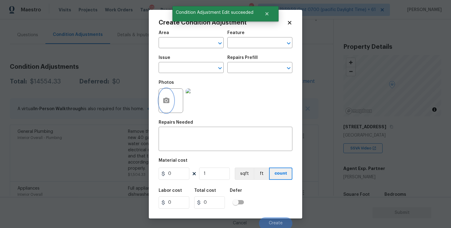
click at [170, 99] on button "button" at bounding box center [166, 101] width 15 height 24
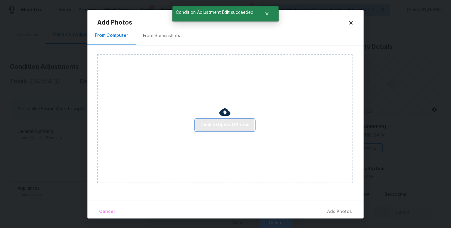
click at [226, 120] on button "Click to Upload Photos" at bounding box center [224, 124] width 59 height 11
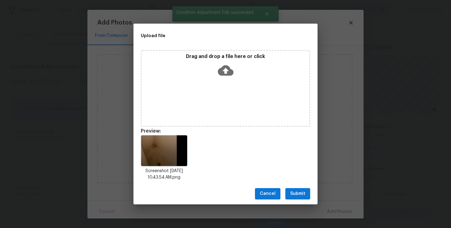
click at [302, 189] on button "Submit" at bounding box center [297, 193] width 25 height 11
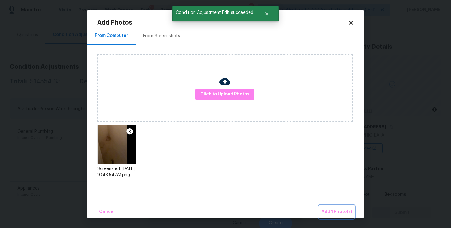
click at [331, 207] on button "Add 1 Photo(s)" at bounding box center [336, 211] width 35 height 13
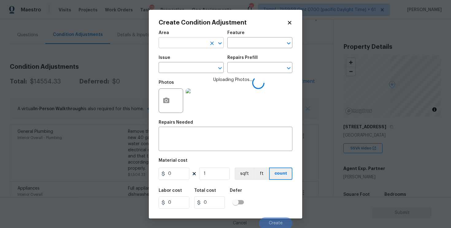
click at [193, 45] on input "text" at bounding box center [183, 44] width 48 height 10
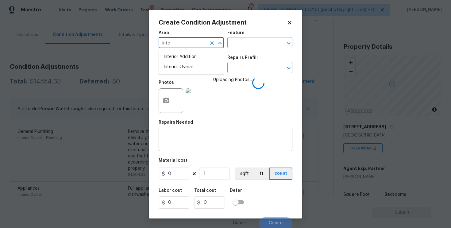
type input "inter"
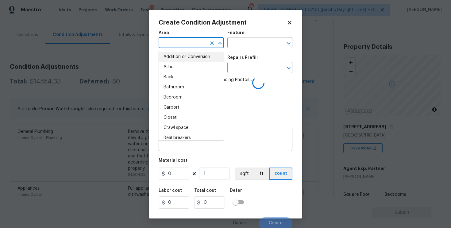
click at [178, 36] on div "Area" at bounding box center [191, 35] width 65 height 8
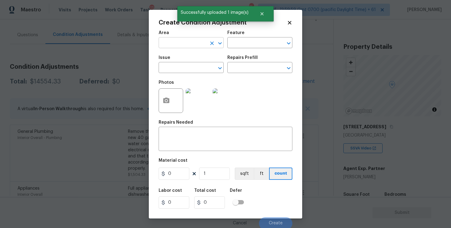
click at [181, 42] on input "text" at bounding box center [183, 44] width 48 height 10
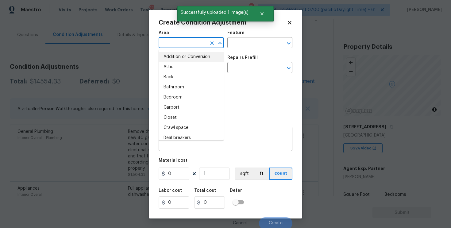
type input "i"
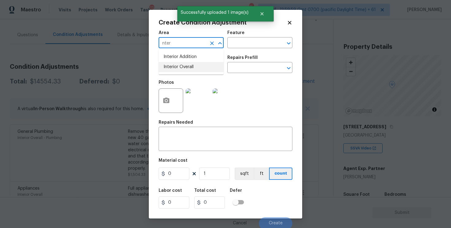
click at [183, 66] on li "Interior Overall" at bounding box center [191, 67] width 65 height 10
type input "Interior Overall"
click at [183, 66] on input "text" at bounding box center [183, 68] width 48 height 10
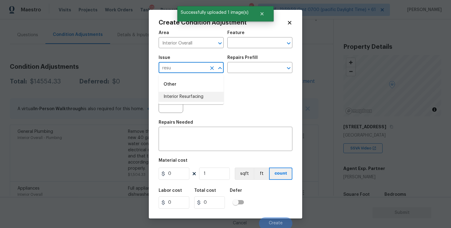
click at [190, 98] on li "Interior Resurfacing" at bounding box center [191, 97] width 65 height 10
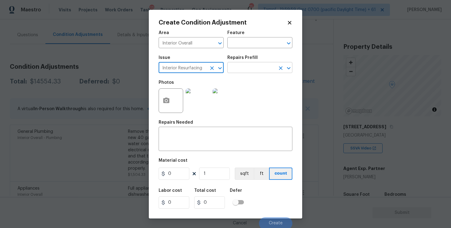
type input "Interior Resurfacing"
click at [241, 70] on input "text" at bounding box center [251, 68] width 48 height 10
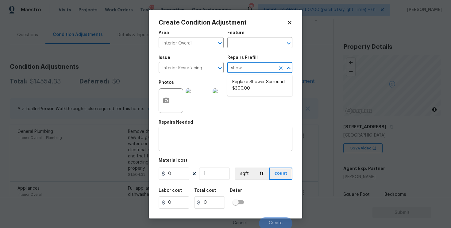
type input "showe"
click at [247, 78] on li "Reglaze Shower Surround $300.00" at bounding box center [259, 85] width 65 height 17
type textarea "Prep, mask, clean and reglaze the fiberglass shower surround (white) both on th…"
type input "300"
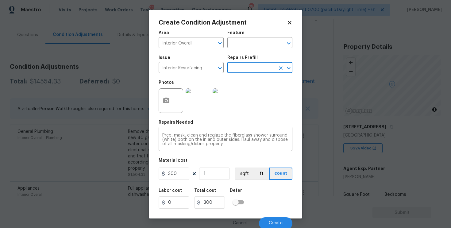
scroll to position [2, 0]
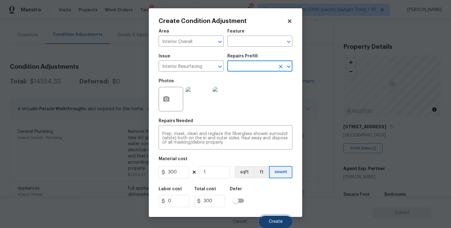
click at [274, 224] on button "Create" at bounding box center [275, 222] width 33 height 12
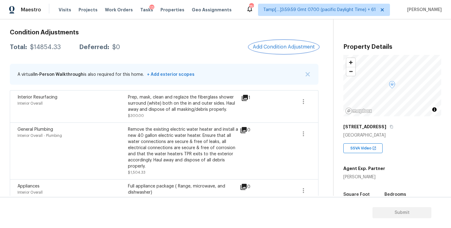
scroll to position [79, 0]
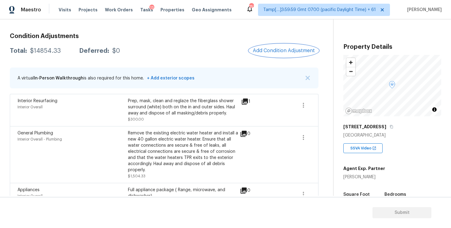
click at [279, 45] on button "Add Condition Adjustment" at bounding box center [283, 50] width 69 height 13
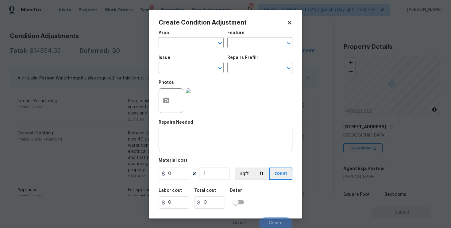
click at [174, 38] on div "Area" at bounding box center [191, 35] width 65 height 8
click at [175, 41] on input "text" at bounding box center [183, 44] width 48 height 10
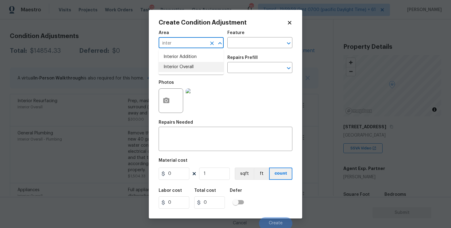
click at [174, 68] on li "Interior Overall" at bounding box center [191, 67] width 65 height 10
type input "Interior Overall"
click at [174, 68] on input "text" at bounding box center [183, 68] width 48 height 10
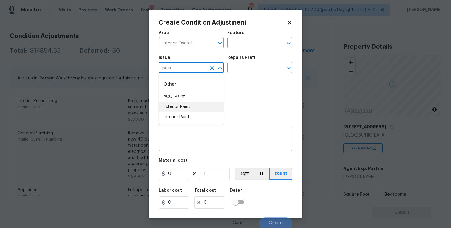
click at [181, 102] on li "Exterior Paint" at bounding box center [191, 107] width 65 height 10
type input "Exterior Paint"
click at [209, 68] on icon "Clear" at bounding box center [212, 68] width 6 height 6
click at [187, 93] on li "ACQ: Paint" at bounding box center [191, 97] width 65 height 10
type input "ACQ: Paint"
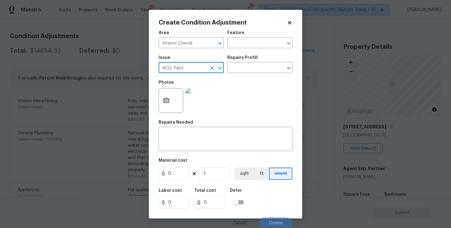
click at [255, 60] on div "Repairs Prefill" at bounding box center [259, 59] width 65 height 8
click at [253, 68] on input "text" at bounding box center [251, 68] width 48 height 10
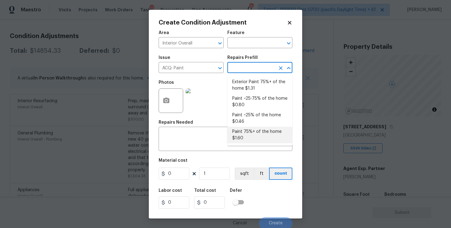
click at [246, 133] on li "Paint 75%+ of the home $1.60" at bounding box center [259, 135] width 65 height 17
type input "Acquisition"
type textarea "Acquisition Scope: 75%+ of the home will likely require interior paint"
type input "1.6"
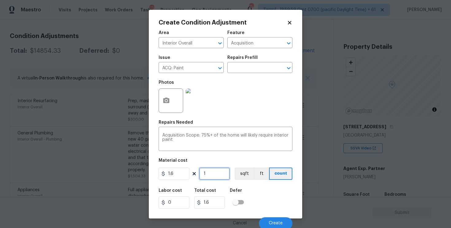
click at [212, 175] on input "1" at bounding box center [214, 173] width 31 height 12
type input "0"
paste input "138"
type input "1380"
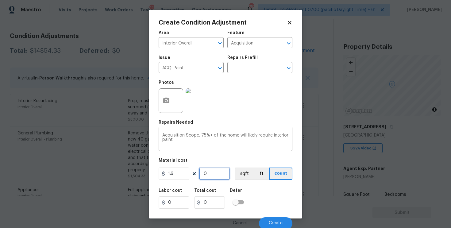
type input "2208"
type input "1380"
click at [252, 191] on div "Labor cost 0 Total cost 2208 Defer" at bounding box center [226, 199] width 134 height 28
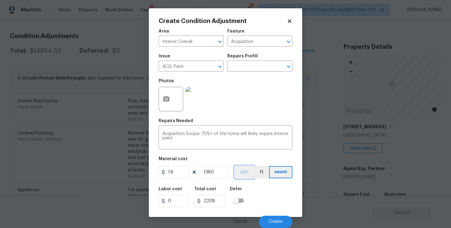
click at [243, 168] on button "sqft" at bounding box center [244, 172] width 19 height 12
click at [274, 217] on button "Create" at bounding box center [275, 222] width 33 height 12
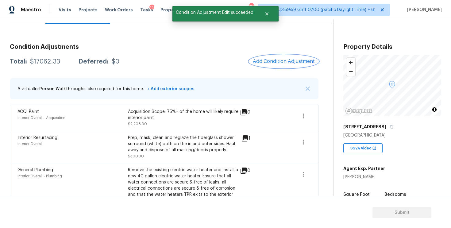
scroll to position [69, 0]
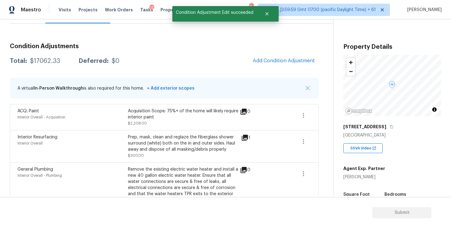
click at [263, 53] on div "Condition Adjustments Total: $17062.33 Deferred: $0 Add Condition Adjustment A …" at bounding box center [164, 196] width 308 height 316
click at [266, 59] on span "Add Condition Adjustment" at bounding box center [284, 61] width 62 height 6
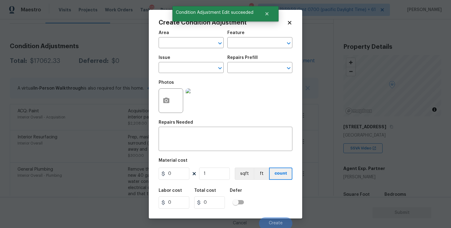
click at [170, 49] on span "Area ​" at bounding box center [191, 39] width 65 height 25
click at [172, 45] on input "text" at bounding box center [183, 44] width 48 height 10
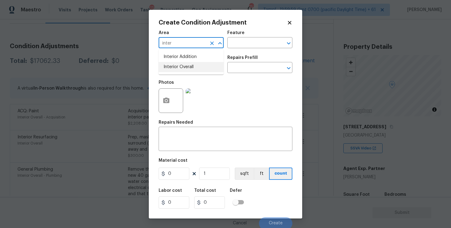
click at [172, 67] on li "Interior Overall" at bounding box center [191, 67] width 65 height 10
type input "Interior Overall"
click at [172, 67] on input "text" at bounding box center [183, 68] width 48 height 10
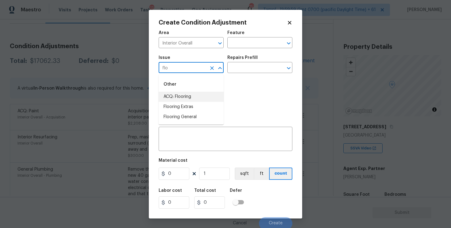
type input "flo"
click at [122, 116] on body "Maestro Visits Projects Work Orders Tasks 13 Properties Geo Assignments 753 Tam…" at bounding box center [225, 114] width 451 height 228
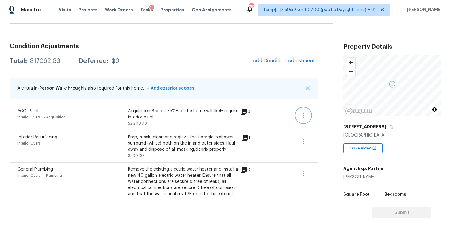
click at [302, 114] on icon "button" at bounding box center [303, 115] width 7 height 7
click at [316, 113] on div "Edit" at bounding box center [338, 114] width 48 height 6
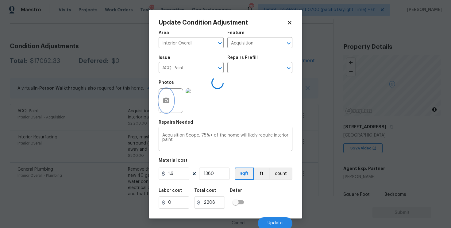
click at [169, 101] on icon "button" at bounding box center [166, 100] width 6 height 6
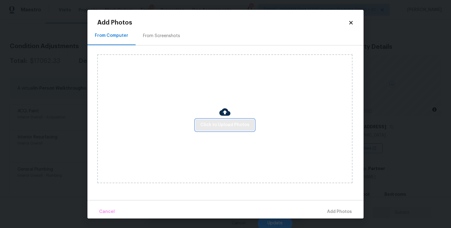
click at [225, 121] on span "Click to Upload Photos" at bounding box center [224, 125] width 49 height 8
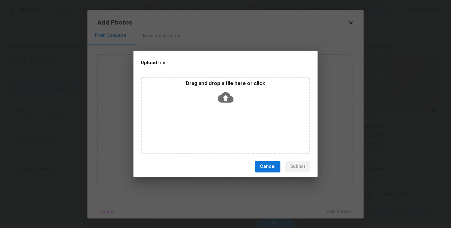
click at [225, 101] on icon at bounding box center [226, 97] width 16 height 10
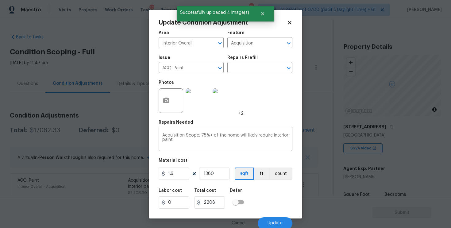
scroll to position [2, 0]
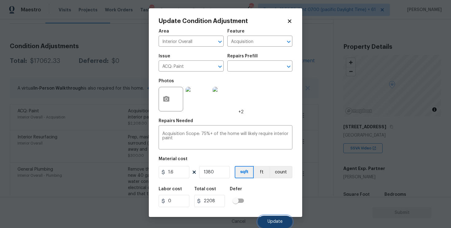
click at [267, 216] on button "Update" at bounding box center [275, 222] width 35 height 12
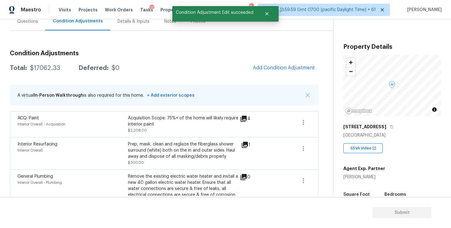
scroll to position [60, 0]
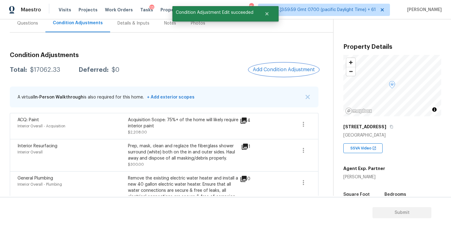
click at [268, 71] on span "Add Condition Adjustment" at bounding box center [284, 70] width 62 height 6
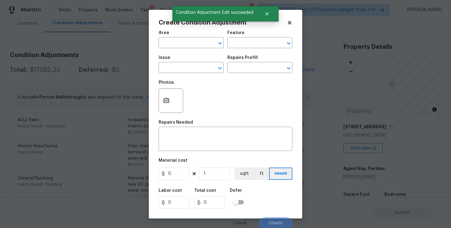
click at [190, 50] on span "Area ​" at bounding box center [191, 39] width 65 height 25
click at [190, 48] on span "Area ​" at bounding box center [191, 39] width 65 height 25
click at [189, 44] on input "text" at bounding box center [183, 44] width 48 height 10
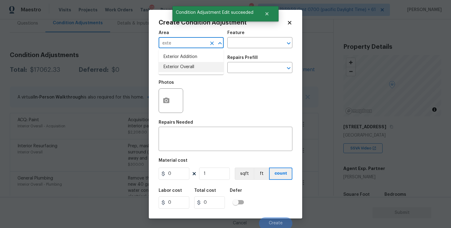
click at [192, 64] on li "Exterior Overall" at bounding box center [191, 67] width 65 height 10
type input "Exterior Overall"
click at [192, 64] on input "text" at bounding box center [183, 68] width 48 height 10
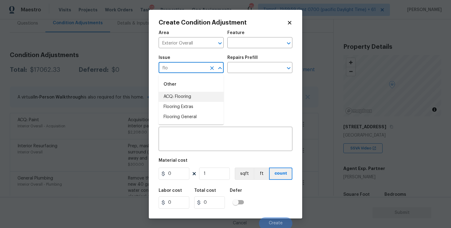
click at [194, 94] on li "ACQ: Flooring" at bounding box center [191, 97] width 65 height 10
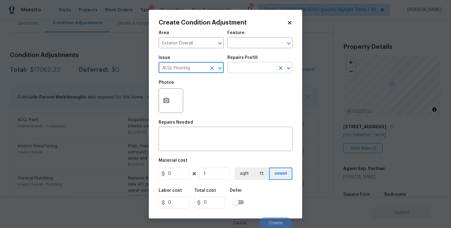
type input "ACQ: Flooring"
click at [243, 67] on input "text" at bounding box center [251, 68] width 48 height 10
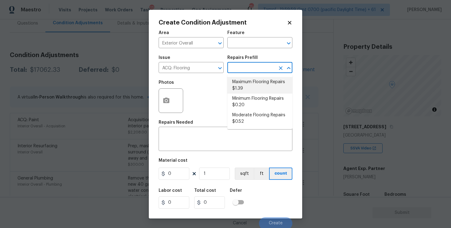
click at [247, 84] on li "Maximum Flooring Repairs $1.39" at bounding box center [259, 85] width 65 height 17
type input "Acquisition"
type textarea "Acquisition Scope: Maximum flooring repairs"
type input "1.39"
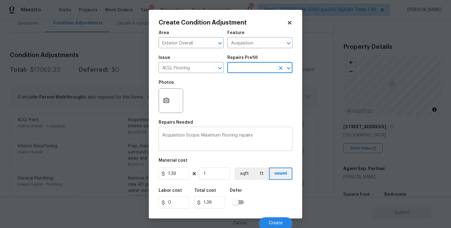
scroll to position [2, 0]
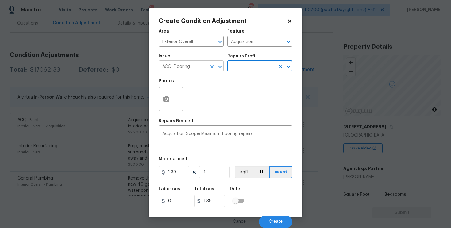
click at [209, 69] on icon "Clear" at bounding box center [212, 66] width 6 height 6
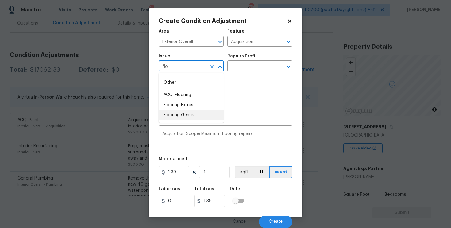
click at [208, 112] on li "Flooring General" at bounding box center [191, 115] width 65 height 10
type input "Flooring General"
click at [247, 62] on input "text" at bounding box center [251, 67] width 48 height 10
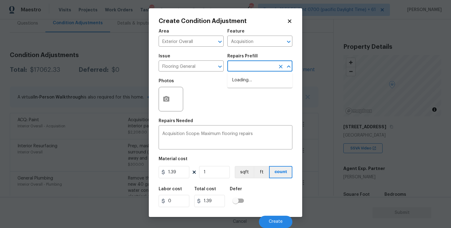
type input "c"
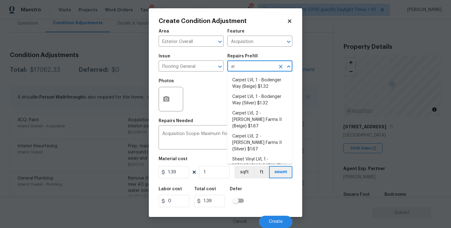
type input "arp"
click at [254, 81] on li "Carpet LVL 1 - Bodenger Way (Beige) $1.32" at bounding box center [259, 83] width 65 height 17
type input "Overall Flooring"
type textarea "Install new carpet. (Bodenger Way 749 Bird Bath, Beige) at all previously carpe…"
type input "1.32"
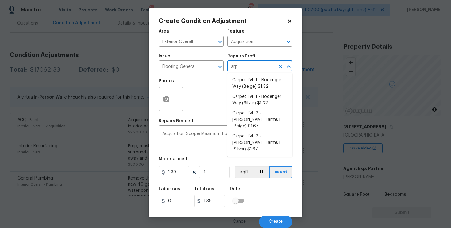
type input "1.32"
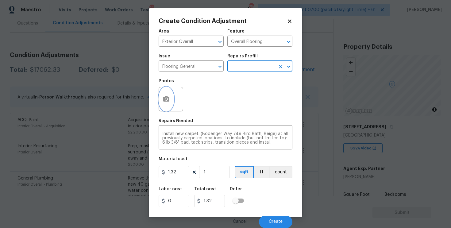
click at [167, 104] on button "button" at bounding box center [166, 99] width 15 height 24
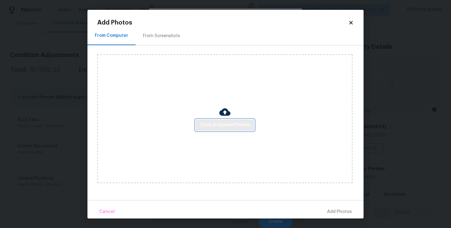
click at [219, 122] on span "Click to Upload Photos" at bounding box center [224, 125] width 49 height 8
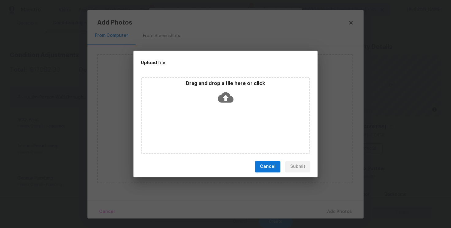
click at [224, 95] on icon at bounding box center [226, 97] width 16 height 10
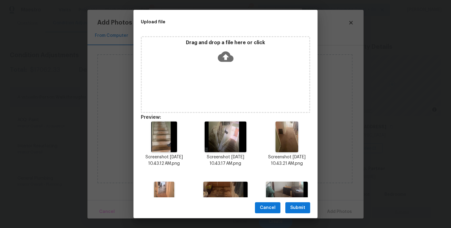
scroll to position [97, 0]
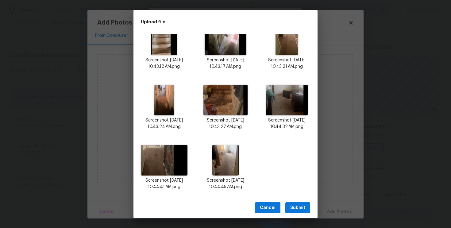
click at [296, 202] on button "Submit" at bounding box center [297, 207] width 25 height 11
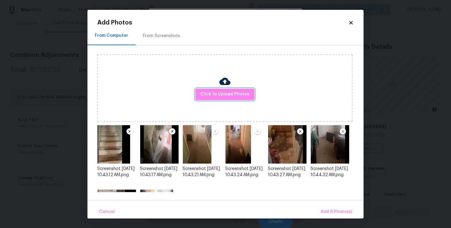
scroll to position [0, 0]
click at [329, 207] on button "Add 8 Photo(s)" at bounding box center [336, 211] width 36 height 13
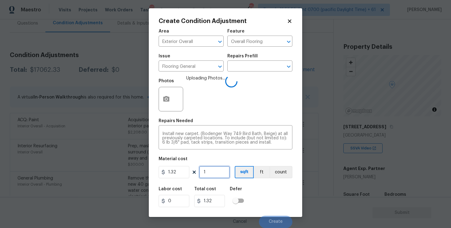
click at [211, 171] on input "1" at bounding box center [214, 172] width 31 height 12
type input "17"
type input "22.44"
type input "1"
type input "1.32"
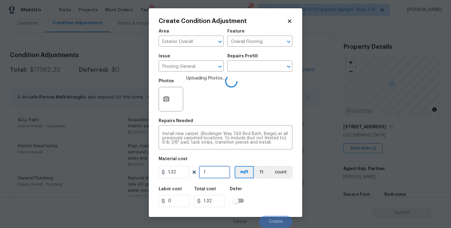
type input "0"
type input "7"
type input "9.24"
type input "70"
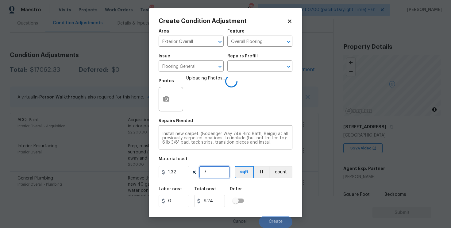
type input "92.4"
type input "700"
type input "924"
type input "700"
click at [247, 191] on div "Labor cost 0 Total cost 924 Defer" at bounding box center [226, 197] width 134 height 28
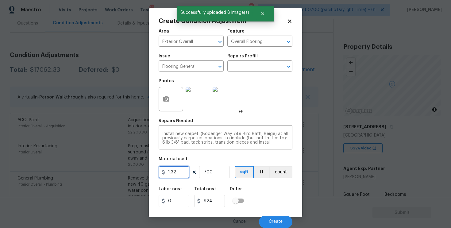
click at [180, 175] on input "1.32" at bounding box center [174, 172] width 31 height 12
type input "1.5"
type input "1050"
click at [249, 188] on div "Labor cost 0 Total cost 1050 Defer" at bounding box center [226, 197] width 134 height 28
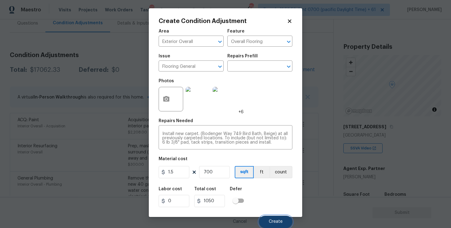
click at [272, 216] on button "Create" at bounding box center [275, 222] width 33 height 12
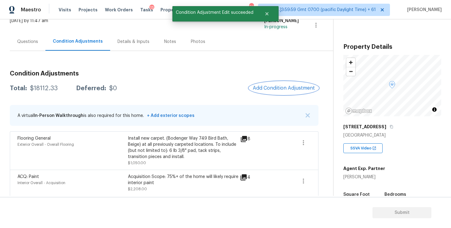
scroll to position [40, 0]
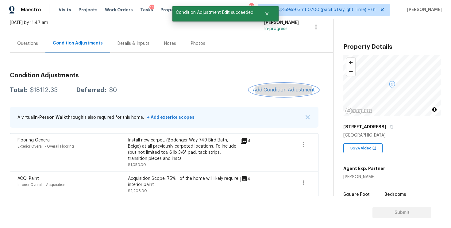
click at [263, 91] on span "Add Condition Adjustment" at bounding box center [284, 90] width 62 height 6
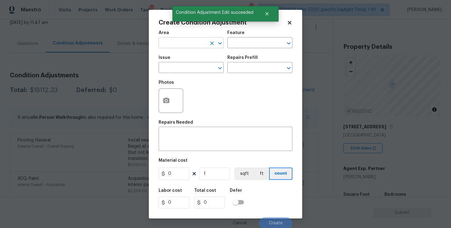
click at [195, 46] on input "text" at bounding box center [183, 44] width 48 height 10
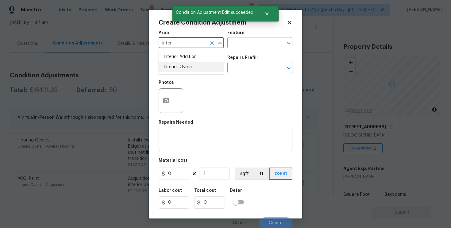
click at [186, 65] on li "Interior Overall" at bounding box center [191, 67] width 65 height 10
type input "Interior Overall"
click at [186, 65] on input "text" at bounding box center [183, 68] width 48 height 10
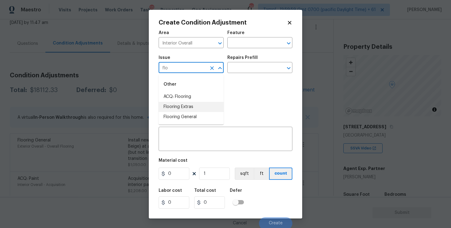
click at [190, 107] on li "Flooring Extras" at bounding box center [191, 107] width 65 height 10
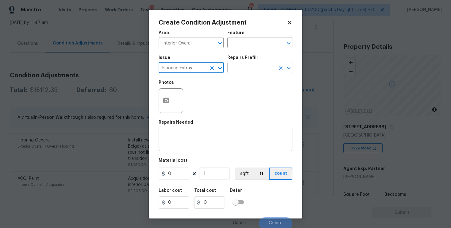
type input "Flooring Extras"
click at [242, 68] on input "text" at bounding box center [251, 68] width 48 height 10
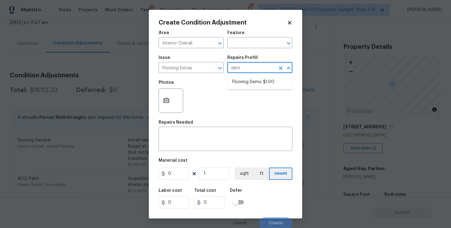
type input "demo"
click at [245, 85] on li "Flooring Demo $1.00" at bounding box center [259, 82] width 65 height 10
type input "Overall Flooring"
type textarea "Demo existing flooring."
type input "1"
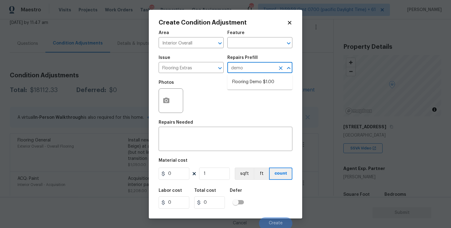
type input "1"
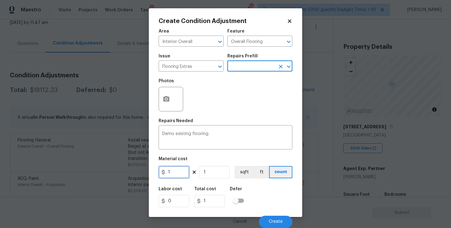
click at [181, 171] on input "1" at bounding box center [174, 172] width 31 height 12
type input "2"
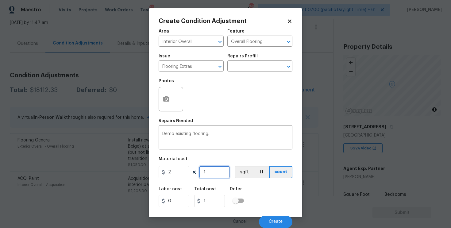
type input "2"
click at [227, 169] on input "1" at bounding box center [214, 172] width 31 height 12
type input "0"
type input "6"
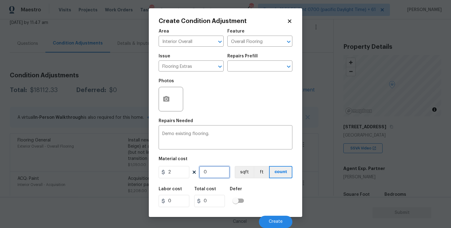
type input "12"
type input "60"
type input "120"
type input "600"
type input "1200"
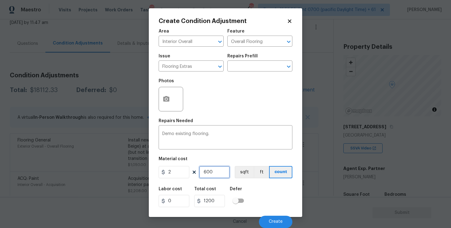
type input "600"
click at [277, 191] on div "Labor cost 0 Total cost 1200 Defer" at bounding box center [226, 197] width 134 height 28
click at [177, 106] on div at bounding box center [171, 99] width 25 height 25
click at [169, 95] on icon "button" at bounding box center [165, 98] width 7 height 7
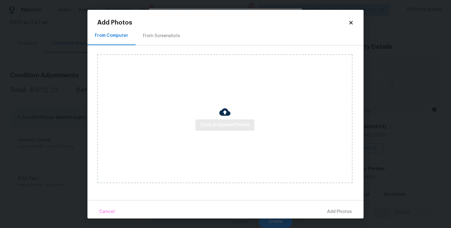
click at [227, 131] on div "Click to Upload Photos" at bounding box center [224, 118] width 255 height 129
click at [225, 132] on div "Click to Upload Photos" at bounding box center [224, 118] width 255 height 129
click at [224, 125] on span "Click to Upload Photos" at bounding box center [224, 125] width 49 height 8
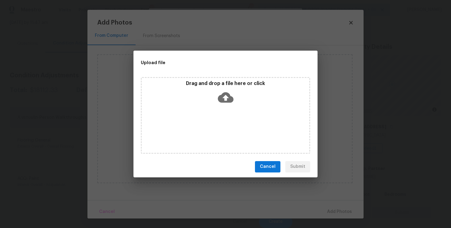
click at [218, 94] on icon at bounding box center [226, 98] width 16 height 16
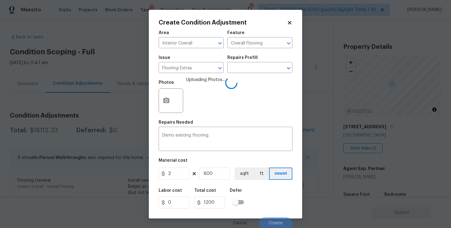
scroll to position [2, 0]
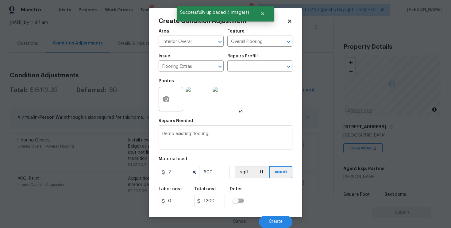
click at [229, 138] on textarea "Demo existing flooring." at bounding box center [225, 138] width 126 height 13
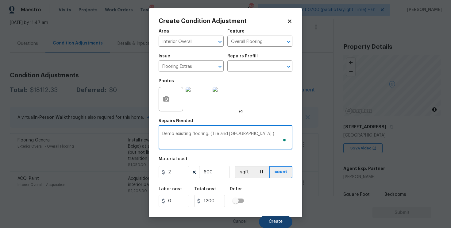
type textarea "Demo existing flooring. (Tile and [GEOGRAPHIC_DATA] )"
click at [269, 225] on button "Create" at bounding box center [275, 222] width 33 height 12
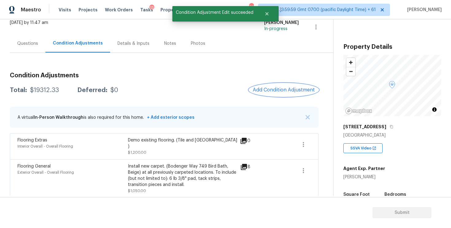
scroll to position [33, 0]
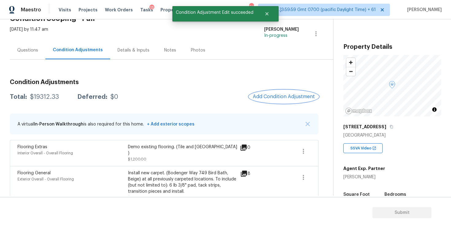
click at [271, 98] on span "Add Condition Adjustment" at bounding box center [284, 97] width 62 height 6
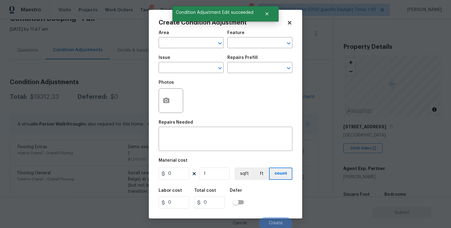
click at [122, 132] on body "Maestro Visits Projects Work Orders Tasks 13 Properties Geo Assignments 748 Tam…" at bounding box center [225, 114] width 451 height 228
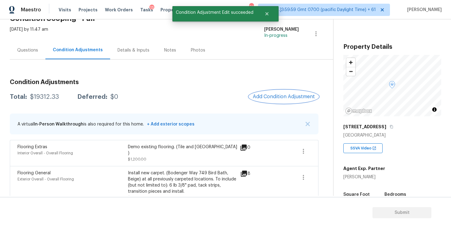
scroll to position [69, 0]
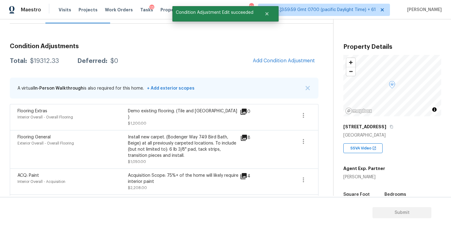
click at [313, 111] on div "Flooring Extras Interior Overall - Overall Flooring Demo existing flooring. (Ti…" at bounding box center [164, 117] width 308 height 26
click at [304, 113] on icon "button" at bounding box center [303, 115] width 7 height 7
click at [326, 113] on div "Edit" at bounding box center [338, 114] width 48 height 6
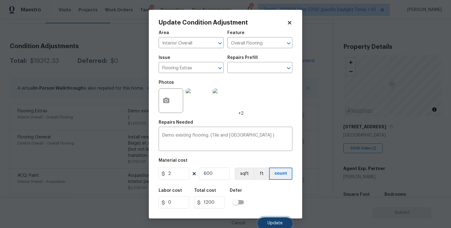
click at [285, 218] on button "Update" at bounding box center [275, 223] width 35 height 12
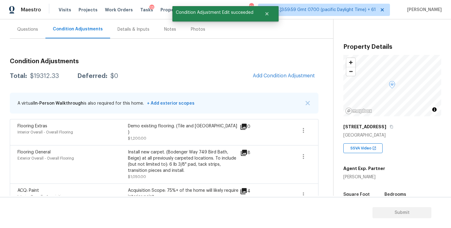
scroll to position [54, 0]
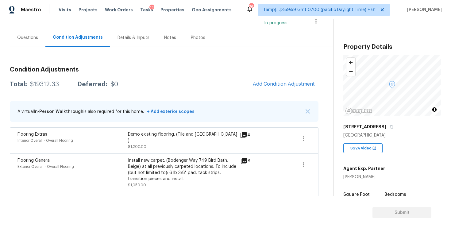
scroll to position [56, 0]
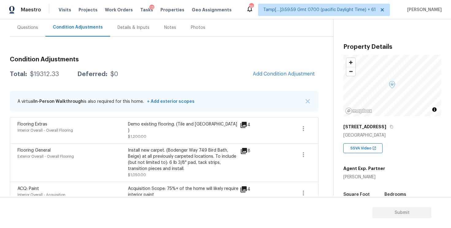
click at [257, 78] on span "Add Condition Adjustment" at bounding box center [283, 73] width 69 height 13
click at [258, 70] on button "Add Condition Adjustment" at bounding box center [283, 73] width 69 height 13
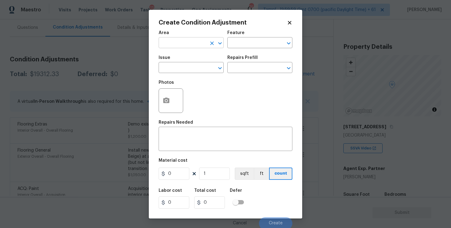
click at [188, 47] on input "text" at bounding box center [183, 44] width 48 height 10
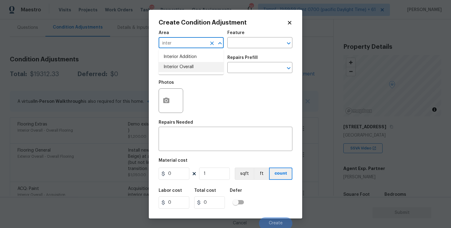
click at [193, 69] on li "Interior Overall" at bounding box center [191, 67] width 65 height 10
type input "Interior Overall"
click at [193, 69] on input "text" at bounding box center [183, 68] width 48 height 10
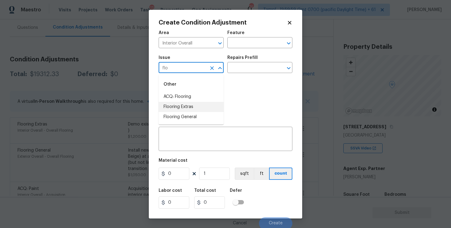
click at [190, 105] on li "Flooring Extras" at bounding box center [191, 107] width 65 height 10
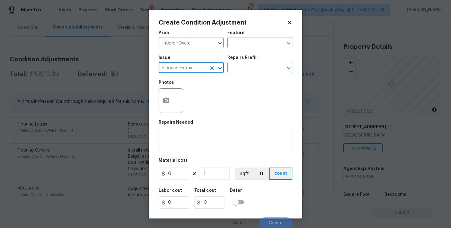
type input "Flooring Extras"
click at [191, 138] on textarea at bounding box center [225, 139] width 126 height 13
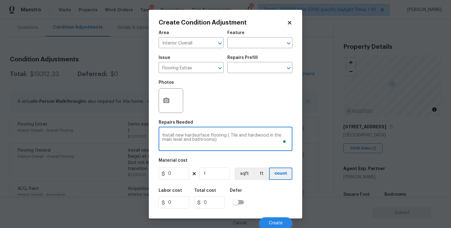
type textarea "Install new hardsurface flooring ( Tile and hardwood in the main level and bath…"
click at [162, 102] on icon "button" at bounding box center [165, 100] width 7 height 7
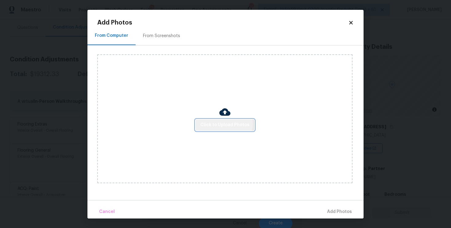
click at [222, 124] on span "Click to Upload Photos" at bounding box center [224, 125] width 49 height 8
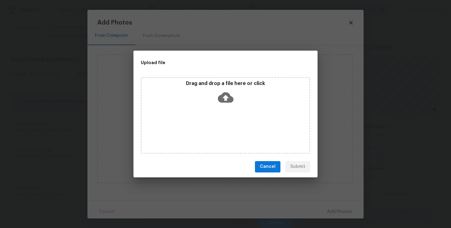
click at [230, 101] on icon at bounding box center [226, 97] width 16 height 10
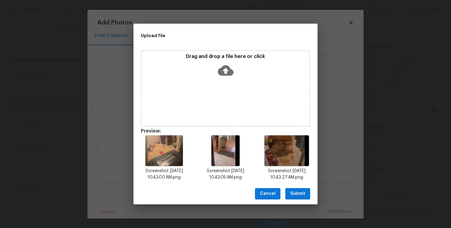
scroll to position [5, 0]
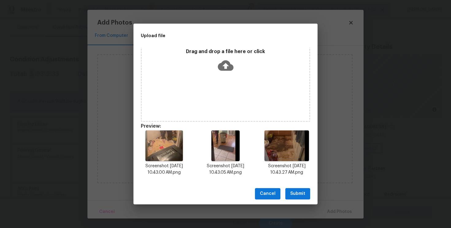
click at [294, 191] on span "Submit" at bounding box center [297, 194] width 15 height 8
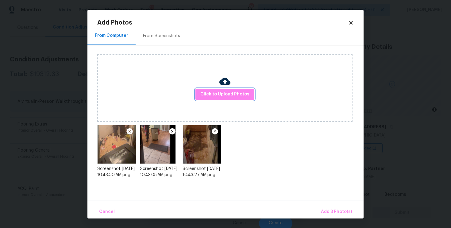
scroll to position [0, 0]
click at [332, 210] on span "Add 3 Photo(s)" at bounding box center [336, 212] width 31 height 8
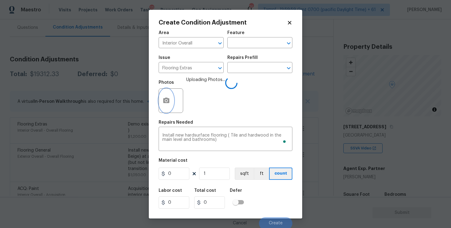
scroll to position [2, 0]
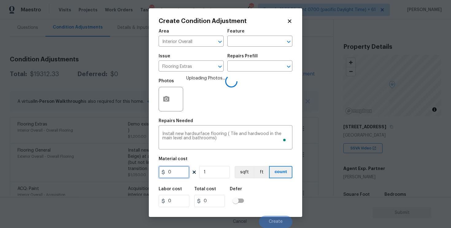
click at [178, 169] on input "0" at bounding box center [174, 172] width 31 height 12
type input "5"
click at [211, 170] on input "1" at bounding box center [214, 172] width 31 height 12
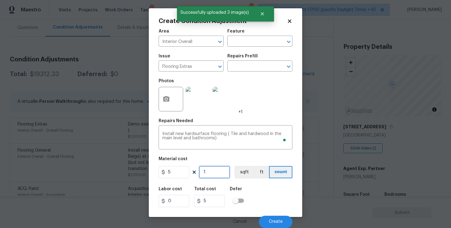
type input "0"
type input "6"
type input "30"
type input "60"
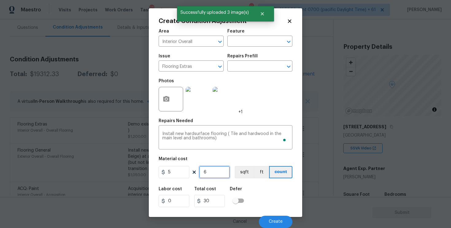
type input "300"
type input "600"
type input "3000"
type input "600"
click at [236, 173] on button "sqft" at bounding box center [244, 172] width 19 height 12
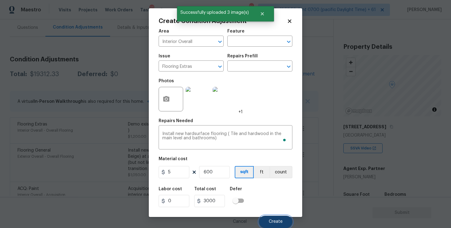
click at [275, 216] on button "Create" at bounding box center [275, 222] width 33 height 12
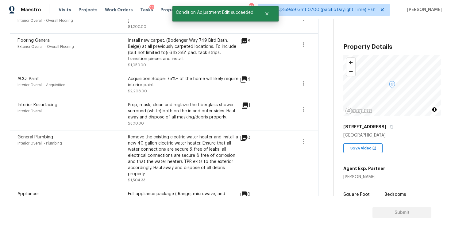
scroll to position [180, 0]
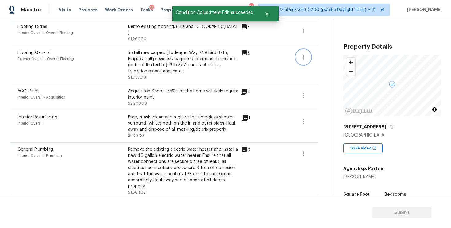
click at [306, 53] on icon "button" at bounding box center [303, 56] width 7 height 7
click at [324, 55] on link "Edit" at bounding box center [338, 52] width 52 height 9
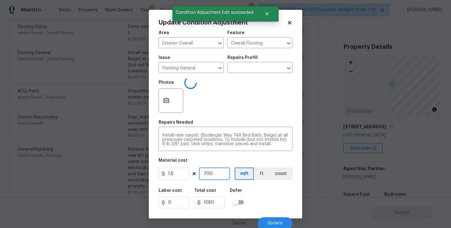
click at [219, 173] on input "700" at bounding box center [214, 173] width 31 height 12
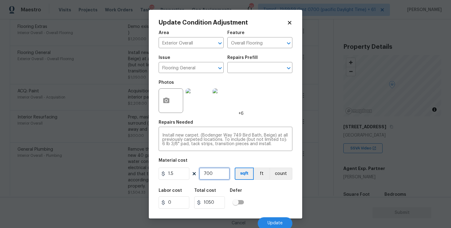
type input "70"
type input "105"
type input "7"
type input "10.5"
type input "78"
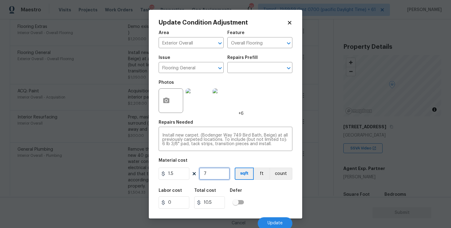
type input "117"
type input "780"
type input "1170"
type input "780"
click at [272, 192] on div "Labor cost 0 Total cost 1170 Defer" at bounding box center [226, 199] width 134 height 28
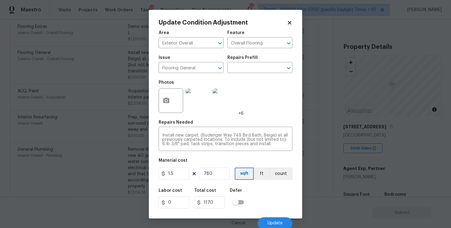
scroll to position [2, 0]
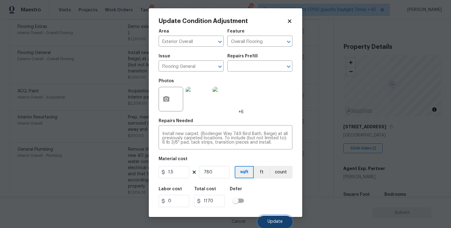
click at [273, 220] on span "Update" at bounding box center [274, 221] width 15 height 5
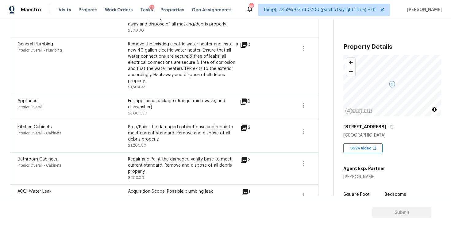
scroll to position [281, 0]
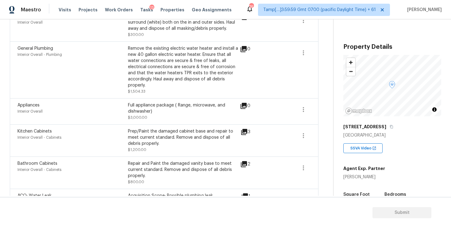
click at [184, 114] on div "Full appliance package ( Range, microwave, and dishwasher) $3,000.00" at bounding box center [183, 111] width 110 height 18
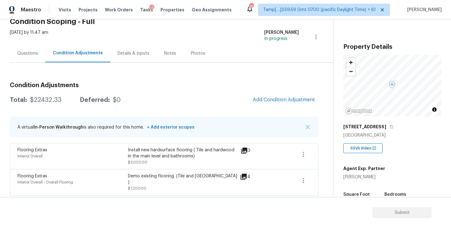
scroll to position [22, 0]
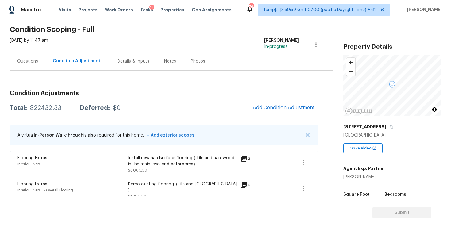
click at [27, 56] on div "Questions" at bounding box center [28, 61] width 36 height 18
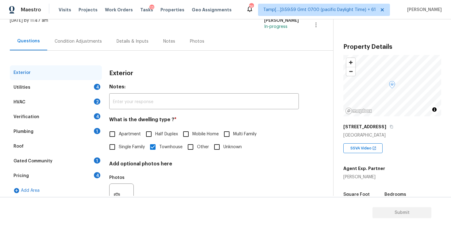
click at [94, 92] on div "Utilities 4" at bounding box center [56, 87] width 92 height 15
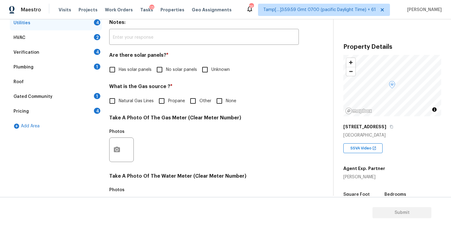
scroll to position [107, 0]
click at [176, 62] on div "Are there solar panels? * Has solar panels No solar panels Unknown" at bounding box center [203, 64] width 189 height 24
click at [179, 68] on span "No solar panels" at bounding box center [181, 70] width 31 height 6
click at [166, 68] on input "No solar panels" at bounding box center [159, 69] width 13 height 13
checkbox input "true"
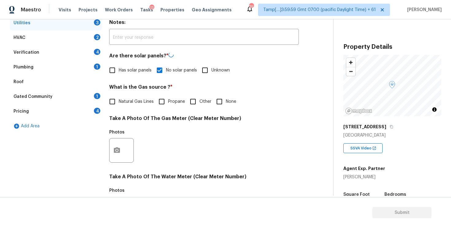
click at [220, 95] on input "None" at bounding box center [219, 101] width 13 height 13
checkbox input "true"
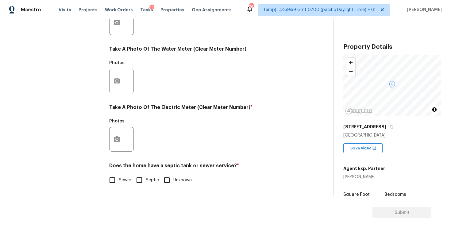
scroll to position [234, 0]
click at [127, 140] on div at bounding box center [121, 139] width 25 height 25
click at [119, 139] on icon "button" at bounding box center [117, 139] width 6 height 6
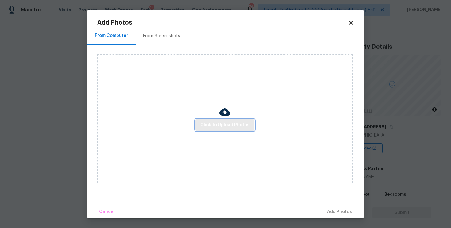
click at [209, 124] on span "Click to Upload Photos" at bounding box center [224, 125] width 49 height 8
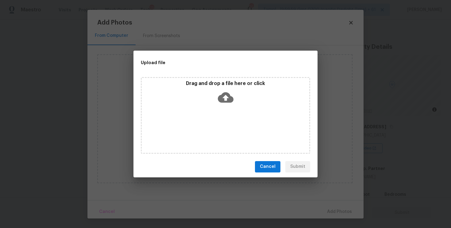
click at [223, 95] on icon at bounding box center [226, 97] width 16 height 10
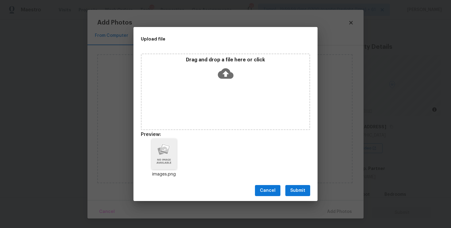
click at [294, 187] on span "Submit" at bounding box center [297, 191] width 15 height 8
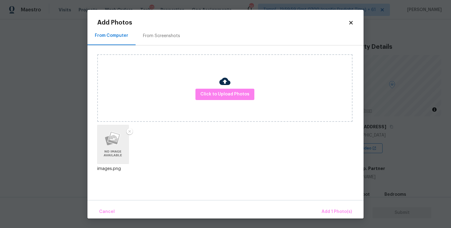
click at [328, 202] on div "Cancel Add 1 Photo(s)" at bounding box center [225, 209] width 276 height 18
click at [331, 209] on span "Add 1 Photo(s)" at bounding box center [336, 212] width 30 height 8
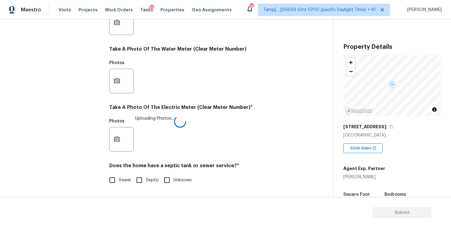
click at [124, 177] on span "Sewer" at bounding box center [125, 180] width 13 height 6
click at [119, 177] on input "Sewer" at bounding box center [112, 180] width 13 height 13
checkbox input "true"
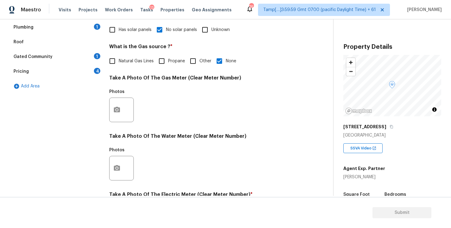
scroll to position [147, 0]
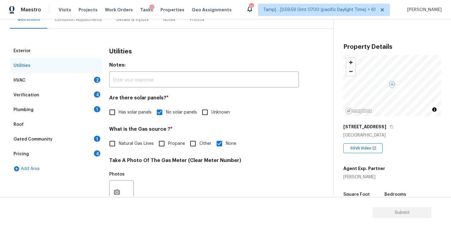
click at [70, 78] on div "HVAC 2" at bounding box center [56, 80] width 92 height 15
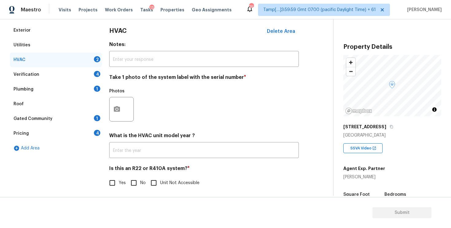
scroll to position [88, 0]
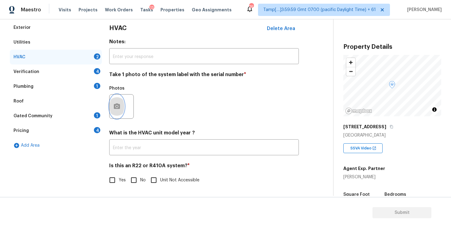
click at [116, 113] on button "button" at bounding box center [116, 106] width 15 height 24
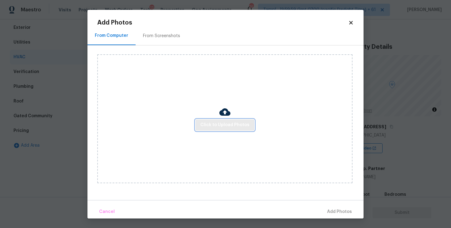
click at [221, 120] on button "Click to Upload Photos" at bounding box center [224, 124] width 59 height 11
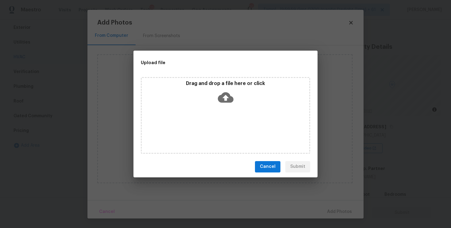
click at [224, 92] on icon at bounding box center [226, 97] width 16 height 10
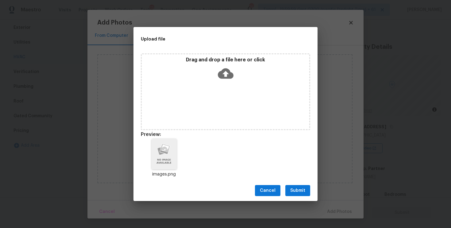
click at [303, 182] on div "Cancel Submit" at bounding box center [225, 190] width 184 height 21
click at [304, 190] on span "Submit" at bounding box center [297, 191] width 15 height 8
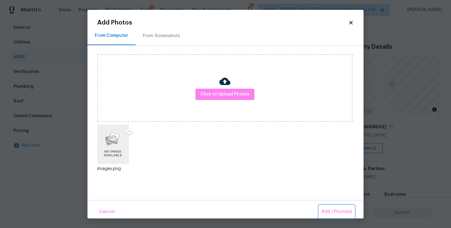
click at [329, 205] on button "Add 1 Photo(s)" at bounding box center [336, 211] width 35 height 13
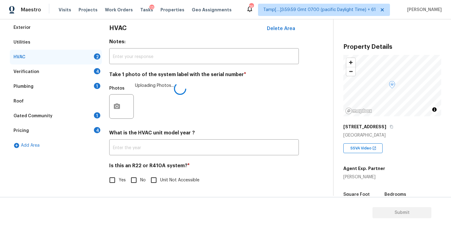
click at [135, 178] on input "No" at bounding box center [133, 180] width 13 height 13
checkbox input "true"
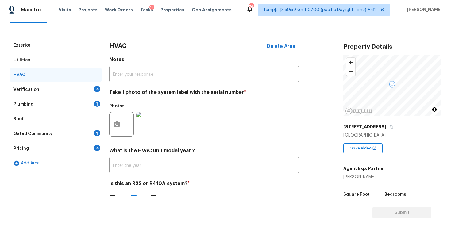
click at [92, 94] on div "Verification 4" at bounding box center [56, 89] width 92 height 15
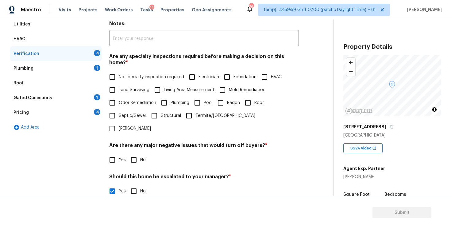
scroll to position [111, 0]
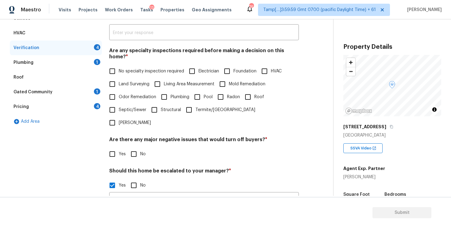
click at [114, 67] on input "No specialty inspection required" at bounding box center [112, 71] width 13 height 13
checkbox input "true"
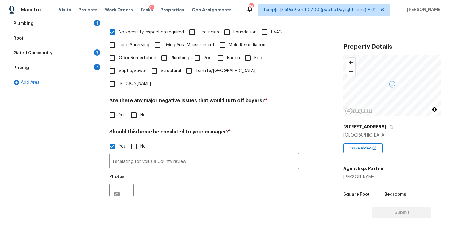
click at [135, 109] on input "No" at bounding box center [133, 115] width 13 height 13
checkbox input "true"
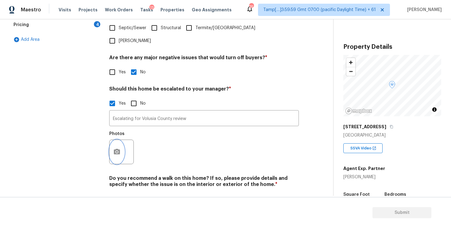
click at [119, 140] on button "button" at bounding box center [116, 152] width 15 height 24
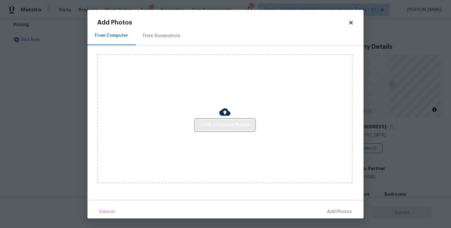
click at [228, 120] on button "Click to Upload Photos" at bounding box center [224, 124] width 59 height 11
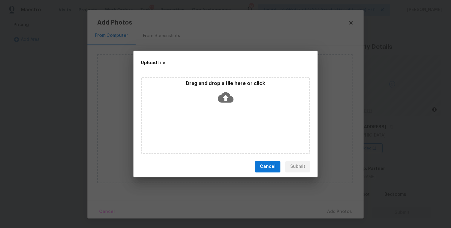
click at [221, 97] on icon at bounding box center [226, 97] width 16 height 10
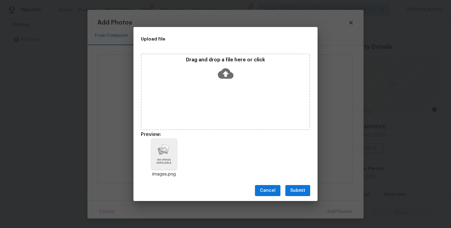
click at [300, 188] on span "Submit" at bounding box center [297, 191] width 15 height 8
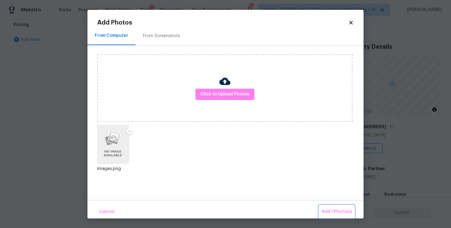
click at [328, 205] on button "Add 1 Photo(s)" at bounding box center [336, 211] width 35 height 13
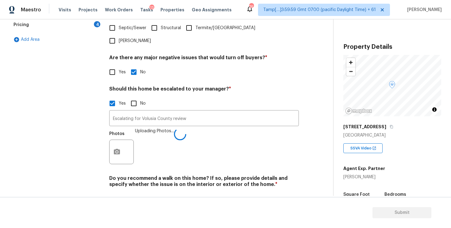
click at [131, 192] on input "No" at bounding box center [133, 198] width 13 height 13
checkbox input "true"
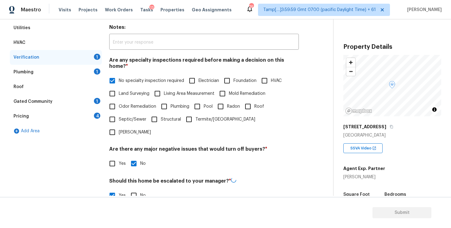
scroll to position [86, 0]
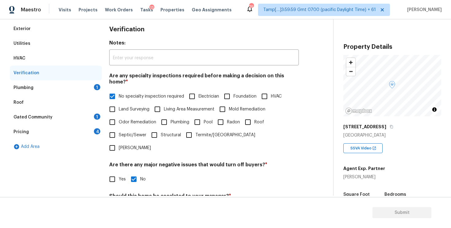
click at [80, 88] on div "Plumbing 1" at bounding box center [56, 87] width 92 height 15
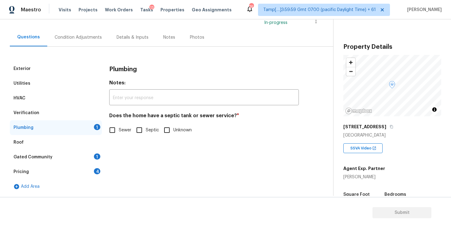
click at [113, 130] on input "Sewer" at bounding box center [112, 130] width 13 height 13
checkbox input "true"
click at [83, 159] on div "Gated Community 1" at bounding box center [56, 157] width 92 height 15
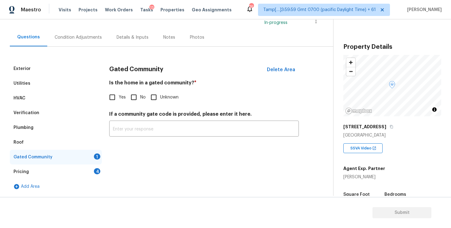
click at [132, 97] on input "No" at bounding box center [133, 97] width 13 height 13
checkbox input "true"
click at [76, 171] on div "Pricing 4" at bounding box center [56, 171] width 92 height 15
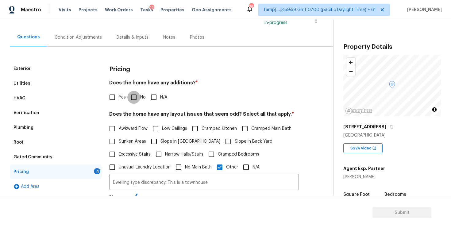
click at [133, 97] on input "No" at bounding box center [133, 97] width 13 height 13
checkbox input "true"
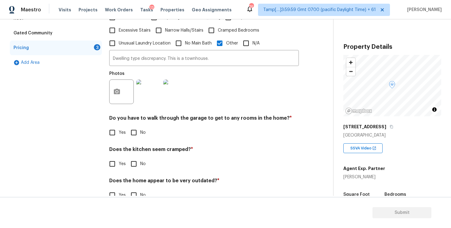
scroll to position [185, 0]
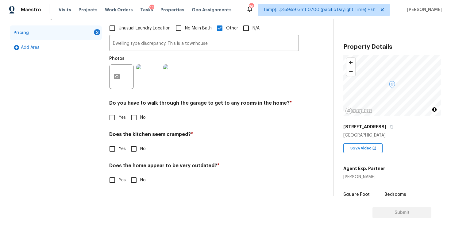
click at [136, 116] on input "No" at bounding box center [133, 117] width 13 height 13
checkbox input "true"
click at [136, 144] on input "No" at bounding box center [133, 149] width 13 height 13
checkbox input "true"
click at [138, 180] on input "No" at bounding box center [133, 180] width 13 height 13
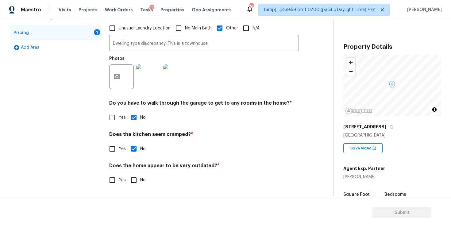
checkbox input "true"
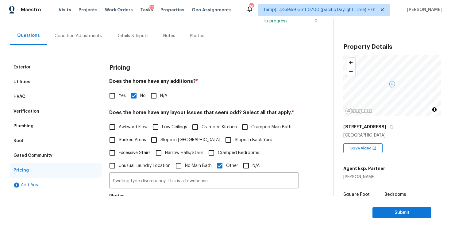
scroll to position [46, 0]
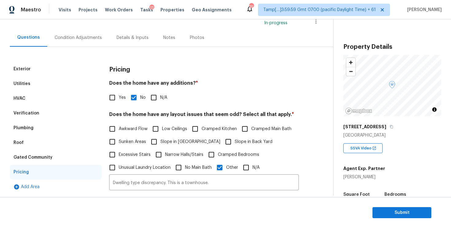
click at [80, 52] on div "Exterior Utilities HVAC Verification Plumbing Roof Gated Community Pricing Add …" at bounding box center [164, 190] width 308 height 286
click at [83, 42] on div "Condition Adjustments" at bounding box center [78, 38] width 62 height 18
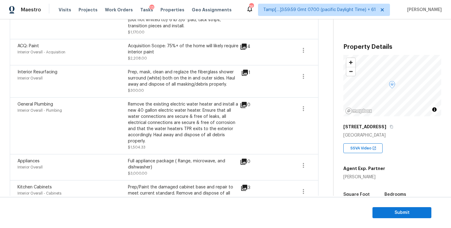
scroll to position [318, 0]
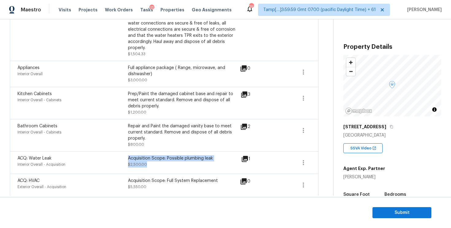
drag, startPoint x: 126, startPoint y: 160, endPoint x: 199, endPoint y: 158, distance: 73.3
click at [199, 158] on div "ACQ: Water Leak Interior Overall - Acquisition Acquisition Scope: Possible plum…" at bounding box center [127, 162] width 221 height 15
click at [199, 158] on div "Acquisition Scope: Possible plumbing leak" at bounding box center [183, 158] width 110 height 6
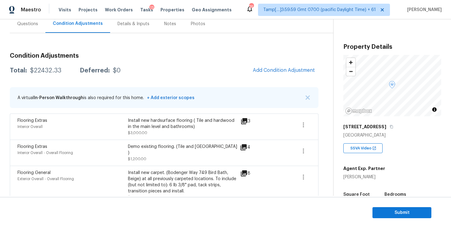
scroll to position [56, 0]
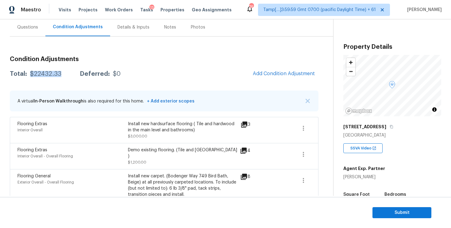
drag, startPoint x: 30, startPoint y: 72, endPoint x: 60, endPoint y: 71, distance: 30.1
click at [60, 72] on div "Total: $22432.33 Deferred: $0" at bounding box center [65, 74] width 111 height 6
copy div "$22432.33"
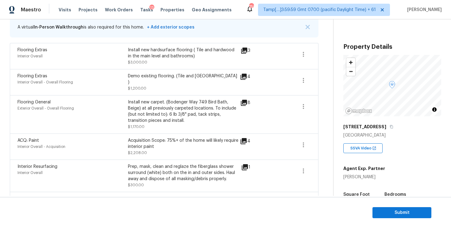
scroll to position [128, 0]
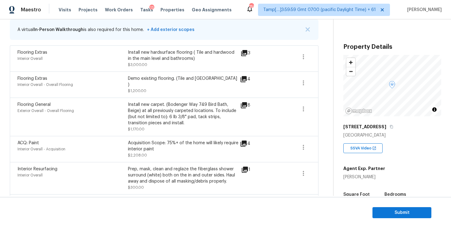
click at [312, 57] on div "Flooring Extras Interior Overall Install new hardsurface flooring ( Tile and ha…" at bounding box center [164, 58] width 308 height 26
click at [304, 55] on icon "button" at bounding box center [303, 56] width 7 height 7
click at [319, 55] on div "Edit" at bounding box center [338, 55] width 48 height 6
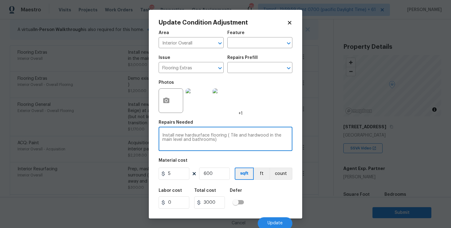
click at [269, 135] on textarea "Install new hardsurface flooring ( Tile and hardwood in the main level and bath…" at bounding box center [225, 139] width 126 height 13
type textarea "Install new hardsurface flooring ( Tile and hardwood on the main level and bath…"
click at [273, 187] on div "Labor cost 0 Total cost 3000 Defer" at bounding box center [226, 199] width 134 height 28
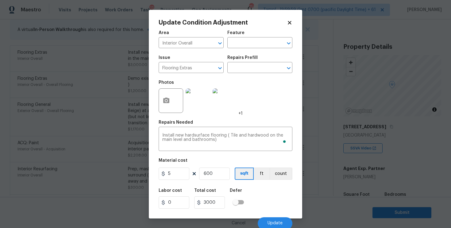
scroll to position [2, 0]
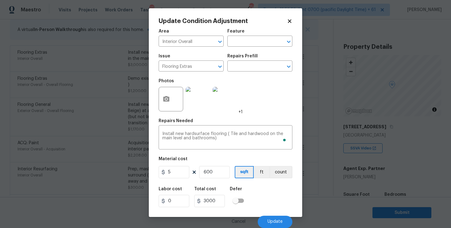
click at [276, 214] on div "Cancel Update" at bounding box center [226, 219] width 134 height 17
click at [276, 220] on span "Update" at bounding box center [274, 221] width 15 height 5
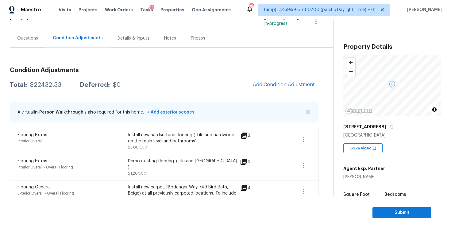
scroll to position [44, 0]
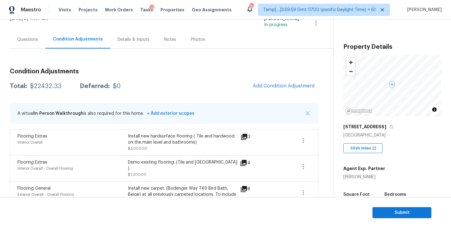
click at [396, 223] on section "Submit" at bounding box center [225, 212] width 451 height 31
click at [393, 212] on span "Submit" at bounding box center [401, 213] width 49 height 8
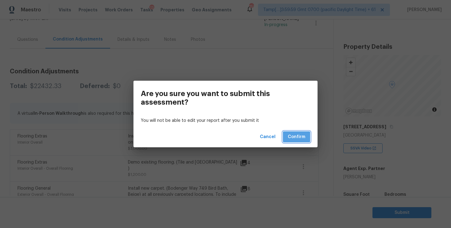
click at [302, 132] on button "Confirm" at bounding box center [296, 136] width 27 height 11
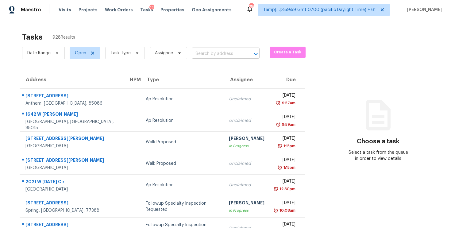
click at [198, 55] on input "text" at bounding box center [217, 54] width 51 height 10
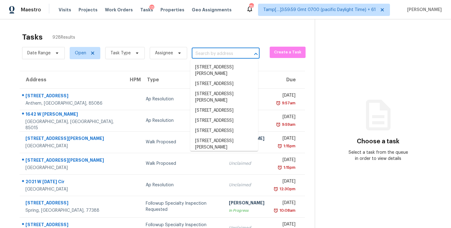
paste input "3710 W Tacon St, Tampa, FL 33629"
type input "3710 W Tacon St, Tampa, FL 33629"
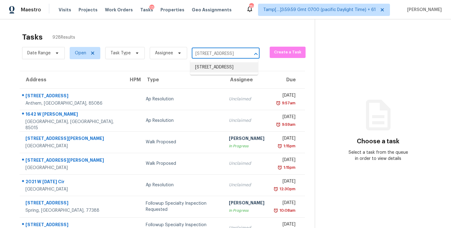
click at [231, 67] on li "3710 W Tacon St, Tampa, FL 33629" at bounding box center [224, 67] width 68 height 10
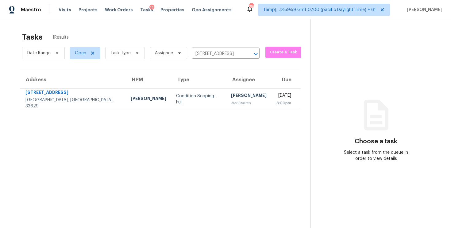
click at [233, 94] on td "Vigneshwaran B Not Started" at bounding box center [248, 98] width 45 height 21
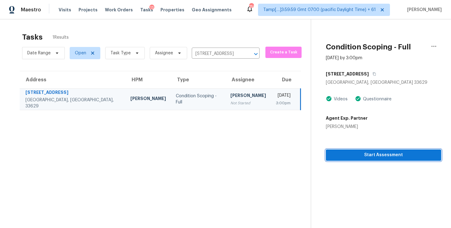
click at [362, 154] on span "Start Assessment" at bounding box center [383, 155] width 105 height 8
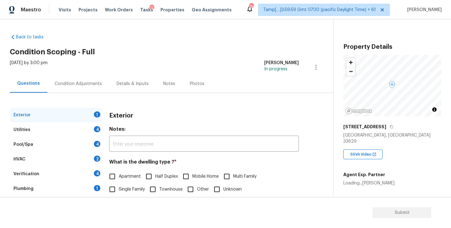
click at [84, 77] on div "Condition Adjustments" at bounding box center [78, 84] width 62 height 18
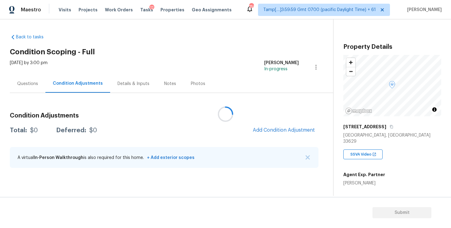
click at [266, 136] on div at bounding box center [225, 114] width 451 height 228
click at [264, 130] on div at bounding box center [225, 114] width 451 height 228
click at [231, 110] on icon at bounding box center [226, 114] width 20 height 20
click at [270, 130] on span "Add Condition Adjustment" at bounding box center [284, 130] width 62 height 6
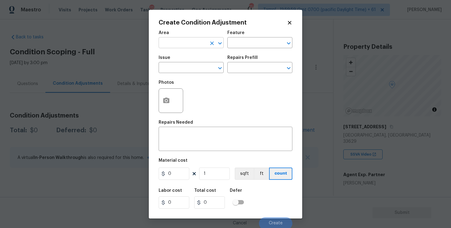
click at [173, 45] on input "text" at bounding box center [183, 44] width 48 height 10
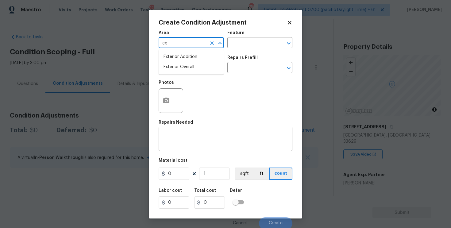
type input "exr"
type input "e"
click at [175, 70] on li "Exterior Overall" at bounding box center [191, 67] width 65 height 10
type input "Exterior Overall"
click at [175, 70] on input "text" at bounding box center [183, 68] width 48 height 10
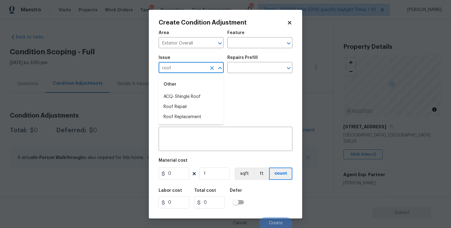
click at [187, 95] on li "ACQ: Shingle Roof" at bounding box center [191, 97] width 65 height 10
type input "ACQ: Shingle Roof"
click at [245, 66] on input "text" at bounding box center [251, 68] width 48 height 10
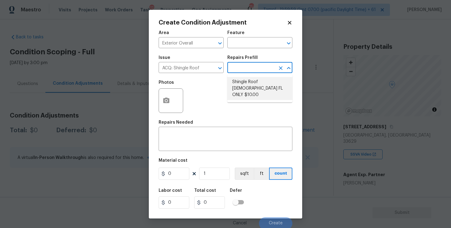
click at [245, 84] on li "Shingle Roof 15+ Years Old FL ONLY $10.00" at bounding box center [259, 88] width 65 height 23
type input "Acquisition"
type textarea "Acquisition Scope ([US_STATE] Only): Shingle Roof 15+ years in age maintenance."
type input "10"
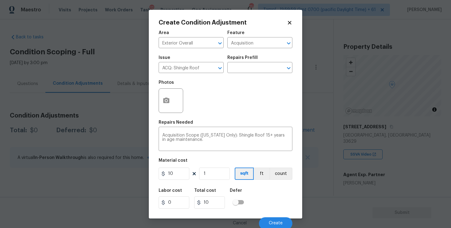
click at [292, 22] on icon at bounding box center [290, 23] width 6 height 6
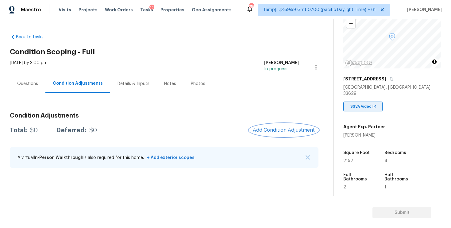
scroll to position [48, 0]
click at [312, 136] on span "Add Condition Adjustment" at bounding box center [283, 130] width 69 height 13
click at [295, 130] on span "Add Condition Adjustment" at bounding box center [284, 130] width 62 height 6
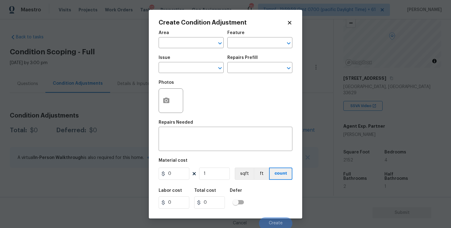
click at [205, 50] on span "Area ​" at bounding box center [191, 39] width 65 height 25
click at [199, 42] on input "text" at bounding box center [183, 44] width 48 height 10
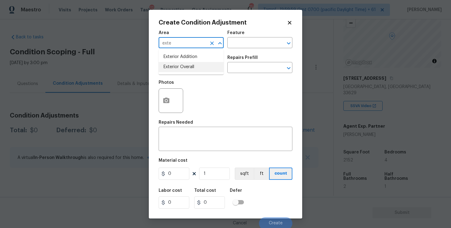
click at [189, 62] on li "Exterior Overall" at bounding box center [191, 67] width 65 height 10
type input "Exterior Overall"
click at [190, 67] on input "text" at bounding box center [183, 68] width 48 height 10
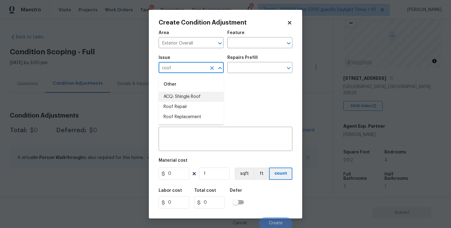
click at [196, 98] on li "ACQ: Shingle Roof" at bounding box center [191, 97] width 65 height 10
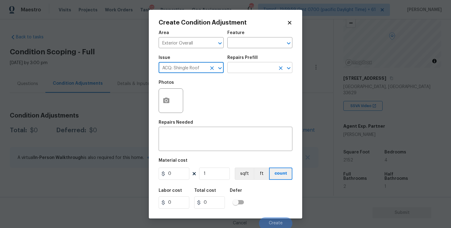
type input "ACQ: Shingle Roof"
click at [249, 70] on input "text" at bounding box center [251, 68] width 48 height 10
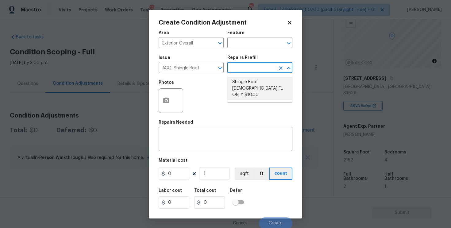
click at [247, 87] on li "Shingle Roof 15+ Years Old FL ONLY $10.00" at bounding box center [259, 88] width 65 height 23
type input "Acquisition"
type textarea "Acquisition Scope ([US_STATE] Only): Shingle Roof 15+ years in age maintenance."
type input "10"
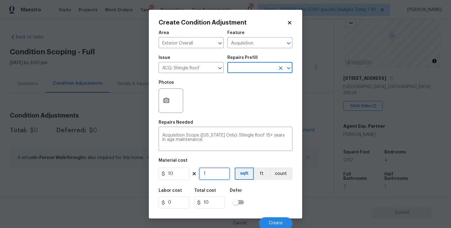
click at [213, 175] on input "1" at bounding box center [214, 173] width 31 height 12
type input "0"
type input "2"
type input "20"
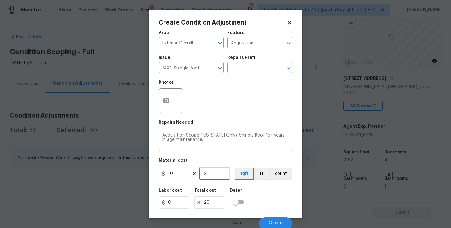
type input "21"
type input "210"
type input "215"
type input "2150"
type input "2152"
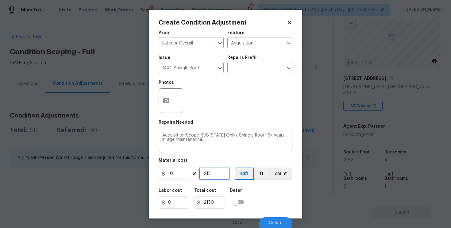
type input "21520"
type input "2152"
click at [252, 174] on button "sqft" at bounding box center [244, 173] width 19 height 12
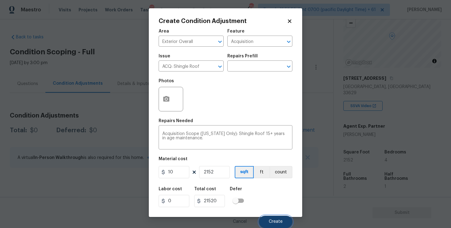
click at [272, 217] on button "Create" at bounding box center [275, 222] width 33 height 12
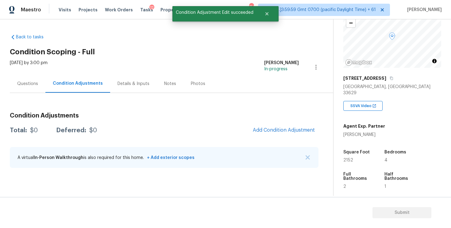
scroll to position [0, 0]
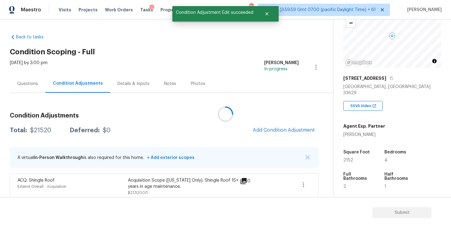
click at [278, 131] on div at bounding box center [225, 114] width 451 height 228
click at [273, 132] on span "Add Condition Adjustment" at bounding box center [284, 130] width 62 height 6
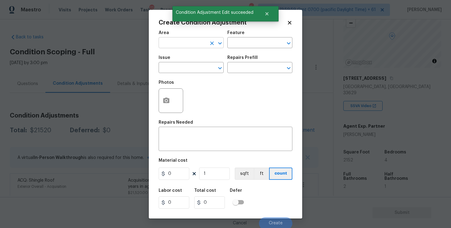
click at [182, 39] on input "text" at bounding box center [183, 44] width 48 height 10
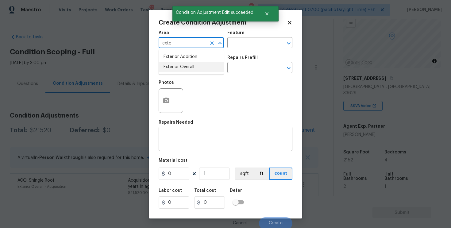
click at [178, 66] on li "Exterior Overall" at bounding box center [191, 67] width 65 height 10
type input "Exterior Overall"
click at [178, 66] on input "text" at bounding box center [183, 68] width 48 height 10
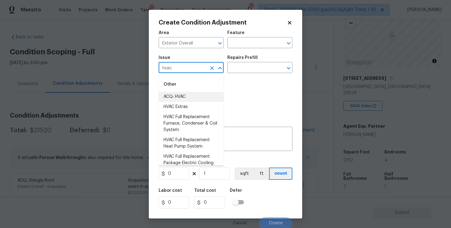
click at [187, 95] on li "ACQ: HVAC" at bounding box center [191, 97] width 65 height 10
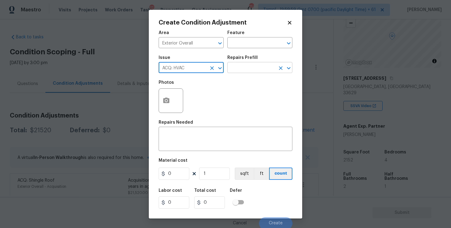
type input "ACQ: HVAC"
click at [246, 67] on input "text" at bounding box center [251, 68] width 48 height 10
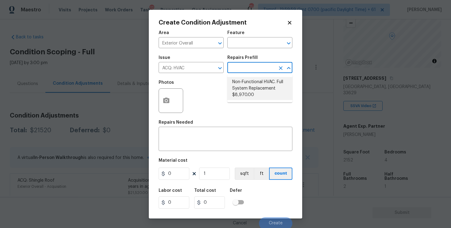
click at [245, 85] on li "Non-Functional HVAC. Full System Replacement $8,970.00" at bounding box center [259, 88] width 65 height 23
type input "Acquisition"
type textarea "Acquisition Scope: Full System Replacement"
type input "8970"
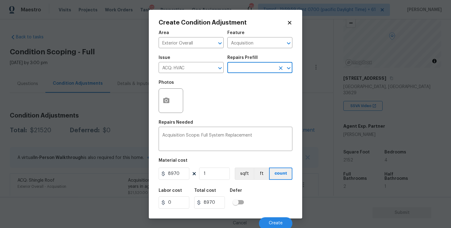
scroll to position [2, 0]
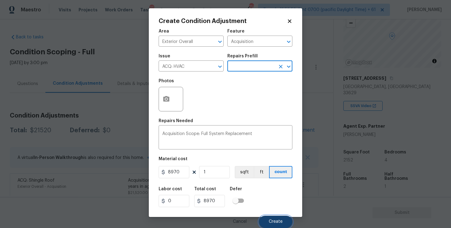
click at [273, 218] on button "Create" at bounding box center [275, 222] width 33 height 12
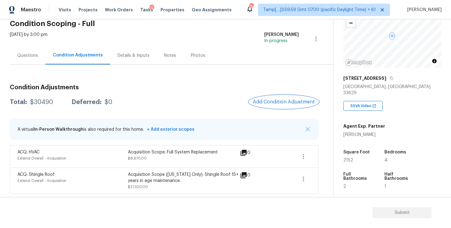
scroll to position [28, 0]
click at [283, 94] on div "Condition Adjustments Total: $30490 Deferred: $0 Add Condition Adjustment A vir…" at bounding box center [164, 136] width 308 height 114
click at [282, 101] on span "Add Condition Adjustment" at bounding box center [284, 102] width 62 height 6
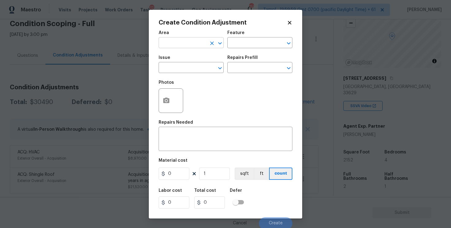
click at [176, 45] on input "text" at bounding box center [183, 44] width 48 height 10
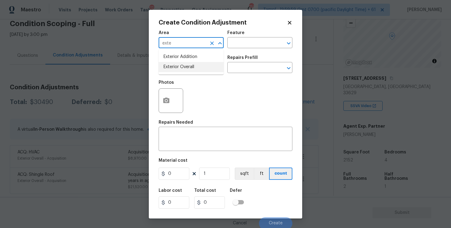
click at [179, 73] on ul "Exterior Addition Exterior Overall" at bounding box center [191, 61] width 65 height 25
click at [179, 68] on li "Exterior Overall" at bounding box center [191, 67] width 65 height 10
type input "Exterior Overall"
click at [179, 68] on input "text" at bounding box center [183, 68] width 48 height 10
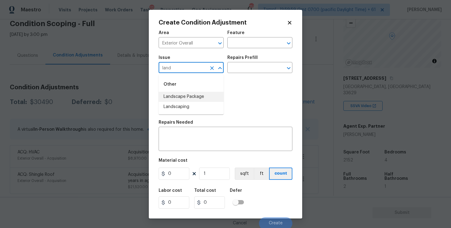
click at [186, 98] on li "Landscape Package" at bounding box center [191, 97] width 65 height 10
type input "Landscape Package"
click at [238, 72] on input "text" at bounding box center [251, 68] width 48 height 10
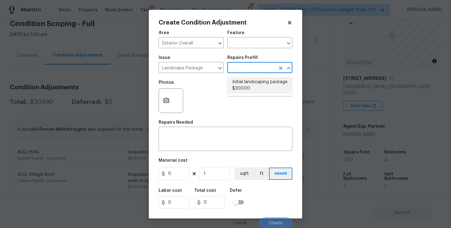
click at [241, 84] on li "Initial landscaping package $300.00" at bounding box center [259, 85] width 65 height 17
type input "Home Readiness Packages"
type textarea "Mowing of grass up to 6" in height. Mow, edge along driveways & sidewalks, trim…"
type input "300"
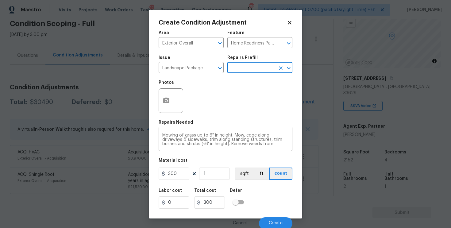
click at [189, 162] on div "Material cost" at bounding box center [226, 162] width 134 height 8
click at [185, 170] on input "300" at bounding box center [174, 173] width 31 height 12
type input "2000"
click at [211, 96] on div "Photos" at bounding box center [226, 97] width 134 height 40
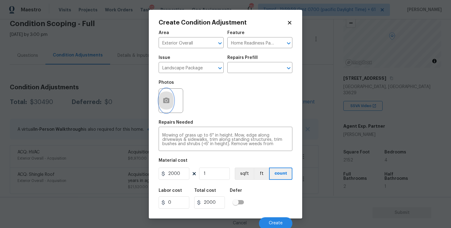
click at [166, 101] on circle "button" at bounding box center [166, 100] width 2 height 2
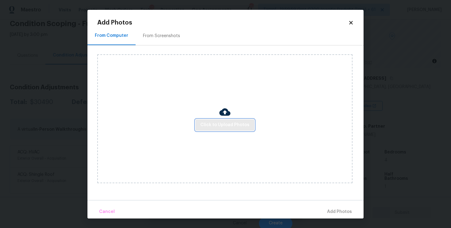
click at [228, 129] on button "Click to Upload Photos" at bounding box center [224, 124] width 59 height 11
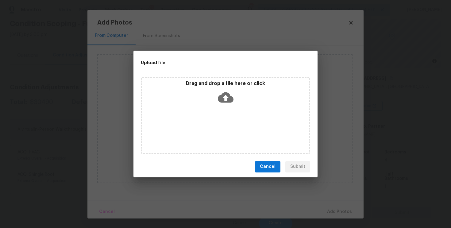
click at [222, 99] on icon at bounding box center [226, 97] width 16 height 10
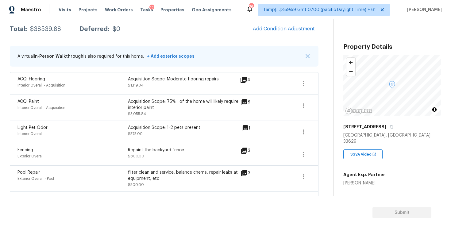
scroll to position [83, 0]
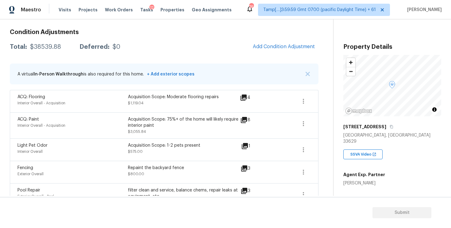
click at [270, 53] on span "Add Condition Adjustment" at bounding box center [283, 46] width 69 height 13
click at [271, 47] on span "Add Condition Adjustment" at bounding box center [284, 47] width 62 height 6
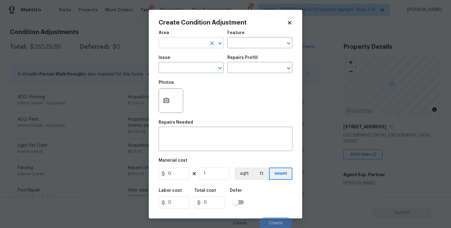
click at [202, 38] on div "Area" at bounding box center [191, 35] width 65 height 8
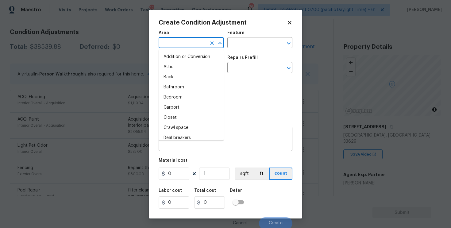
click at [195, 40] on input "text" at bounding box center [183, 44] width 48 height 10
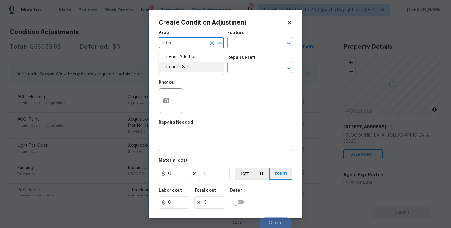
click at [197, 63] on li "Interior Overall" at bounding box center [191, 67] width 65 height 10
type input "Interior Overall"
click at [197, 63] on input "text" at bounding box center [183, 68] width 48 height 10
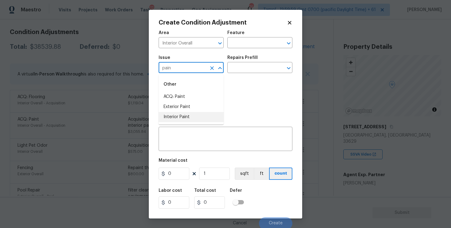
click at [201, 120] on li "Interior Paint" at bounding box center [191, 117] width 65 height 10
type input "Interior Paint"
click at [246, 68] on input "text" at bounding box center [251, 68] width 48 height 10
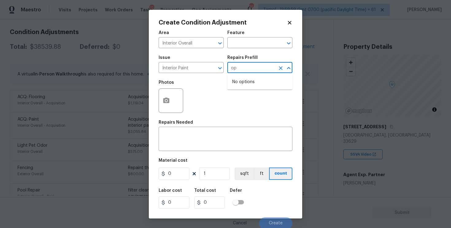
type input "o"
type input "prim"
click at [256, 85] on li "Primer - Labor Only $0.40" at bounding box center [259, 82] width 65 height 10
type input "Overall Paint"
type textarea "Interior primer - PRIMER PROVIDED BY OPENDOOR - All nails, screws, drywall anch…"
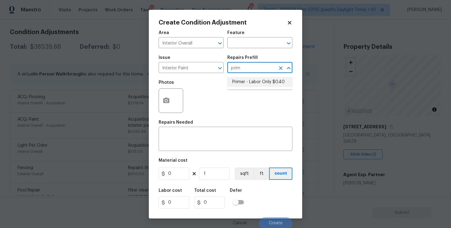
type input "0.4"
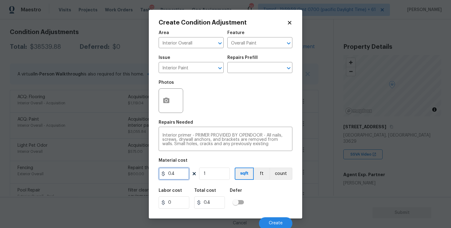
click at [177, 172] on input "0.4" at bounding box center [174, 173] width 31 height 12
type input "500"
click at [181, 114] on div "Photos" at bounding box center [172, 97] width 26 height 40
click at [166, 95] on button "button" at bounding box center [166, 101] width 15 height 24
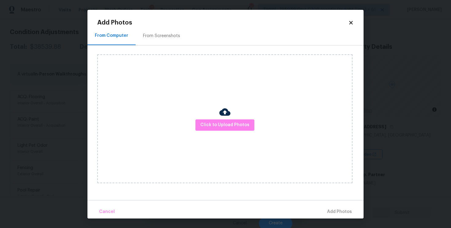
click at [230, 117] on img at bounding box center [224, 111] width 11 height 11
click at [230, 124] on span "Click to Upload Photos" at bounding box center [224, 125] width 49 height 8
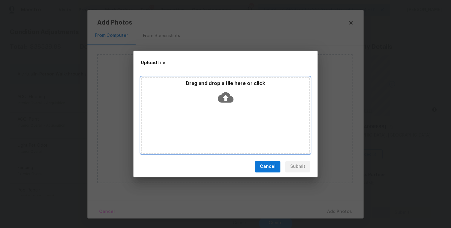
click at [224, 92] on icon at bounding box center [226, 97] width 16 height 10
